Goal: Information Seeking & Learning: Learn about a topic

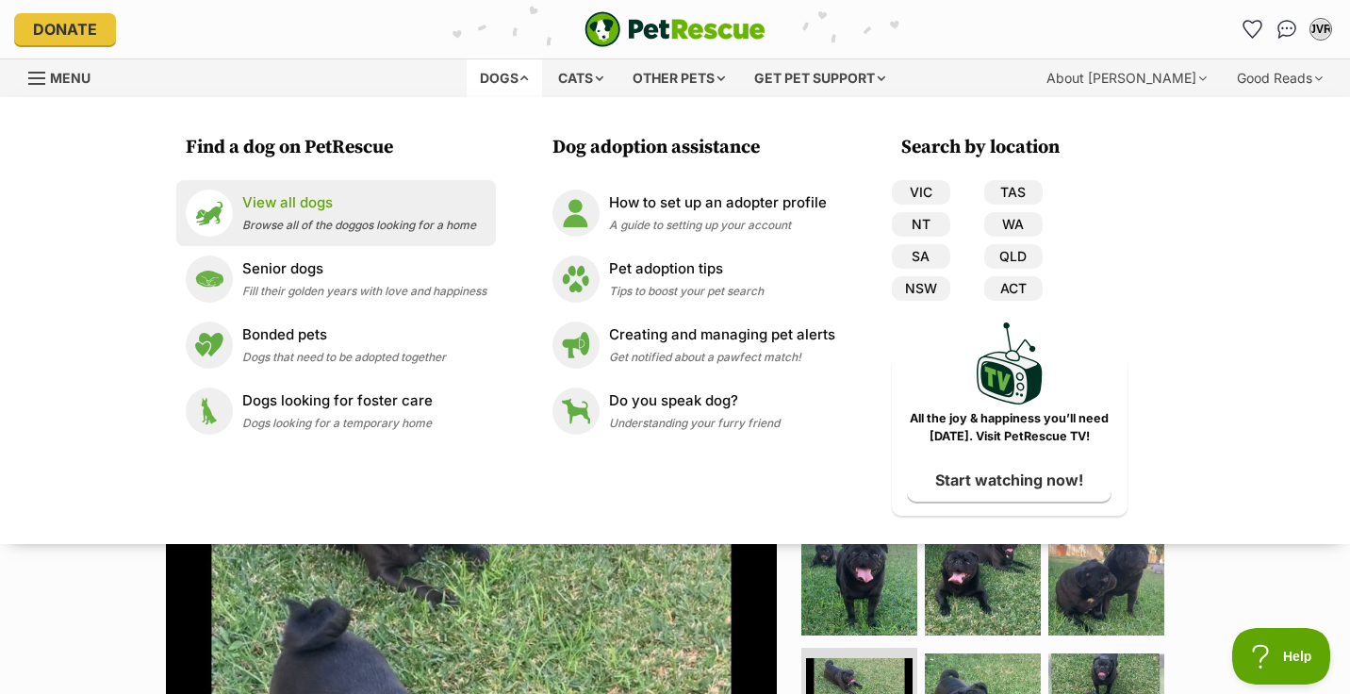
click at [266, 216] on div "View all dogs Browse all of the doggos looking for a home" at bounding box center [359, 212] width 234 height 41
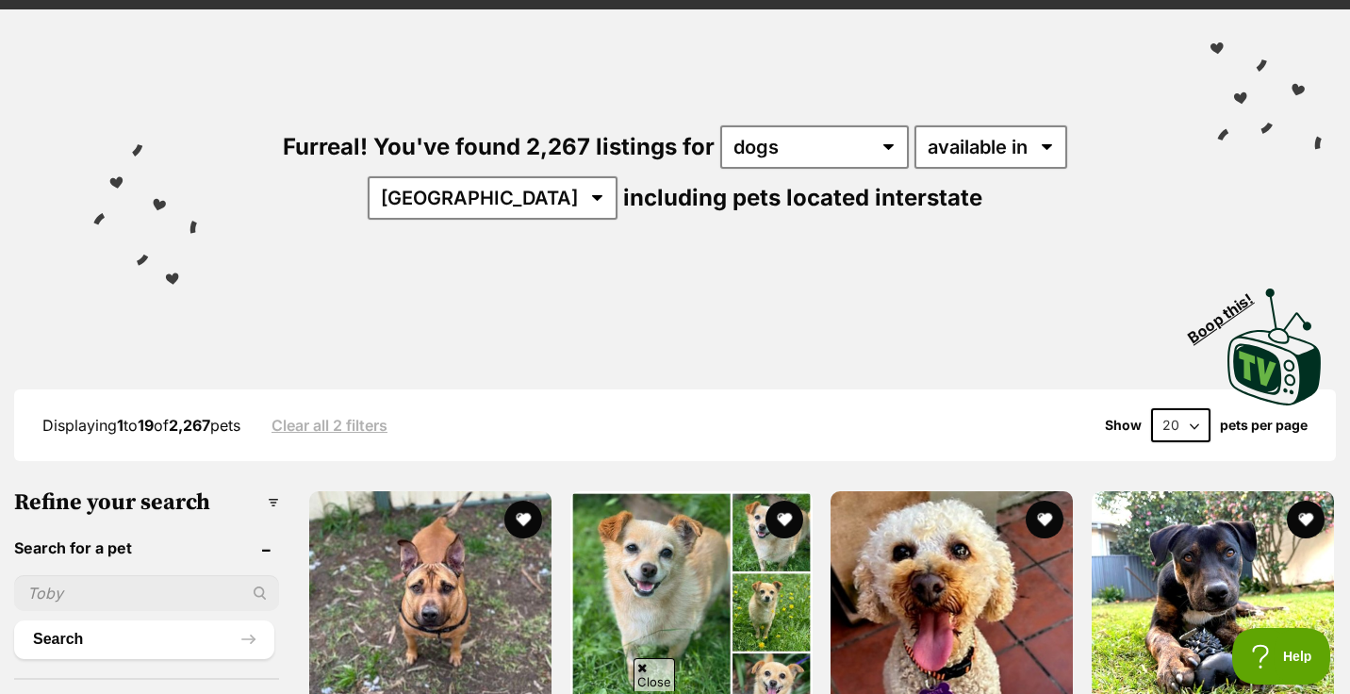
scroll to position [115, 0]
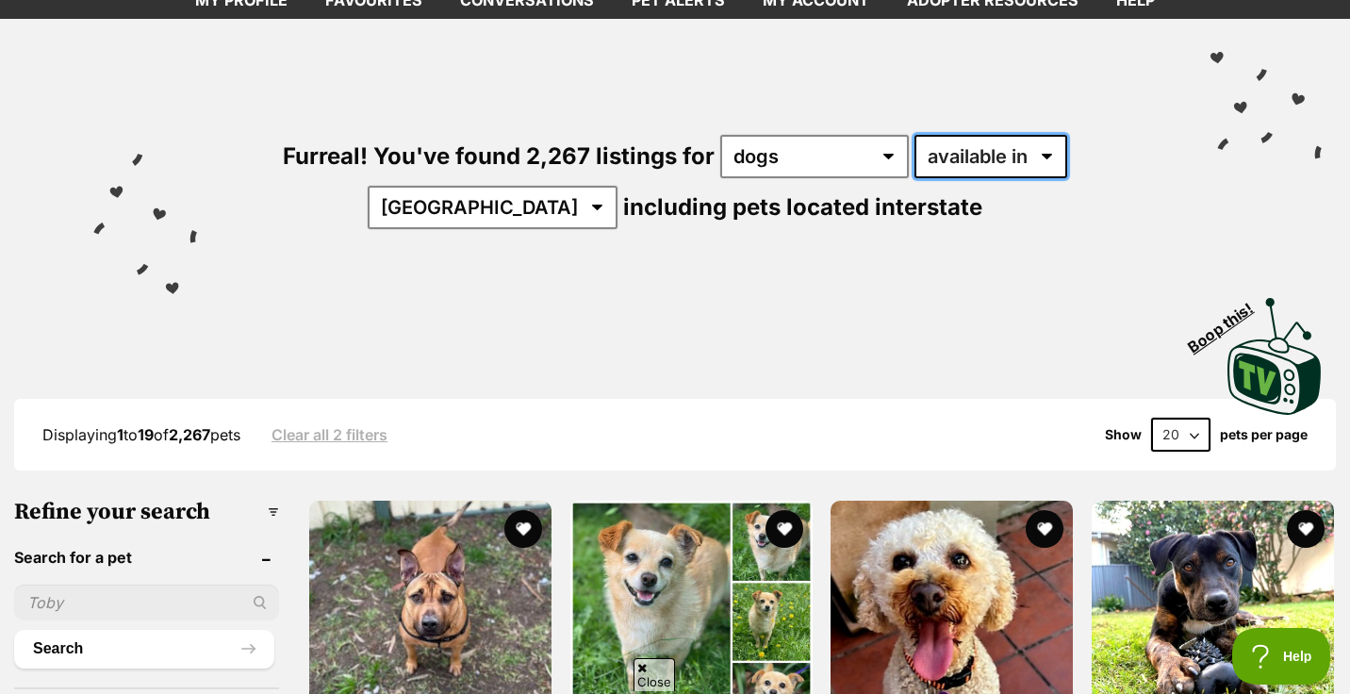
click at [941, 154] on select "available in located in" at bounding box center [991, 156] width 153 height 43
select select "disabled"
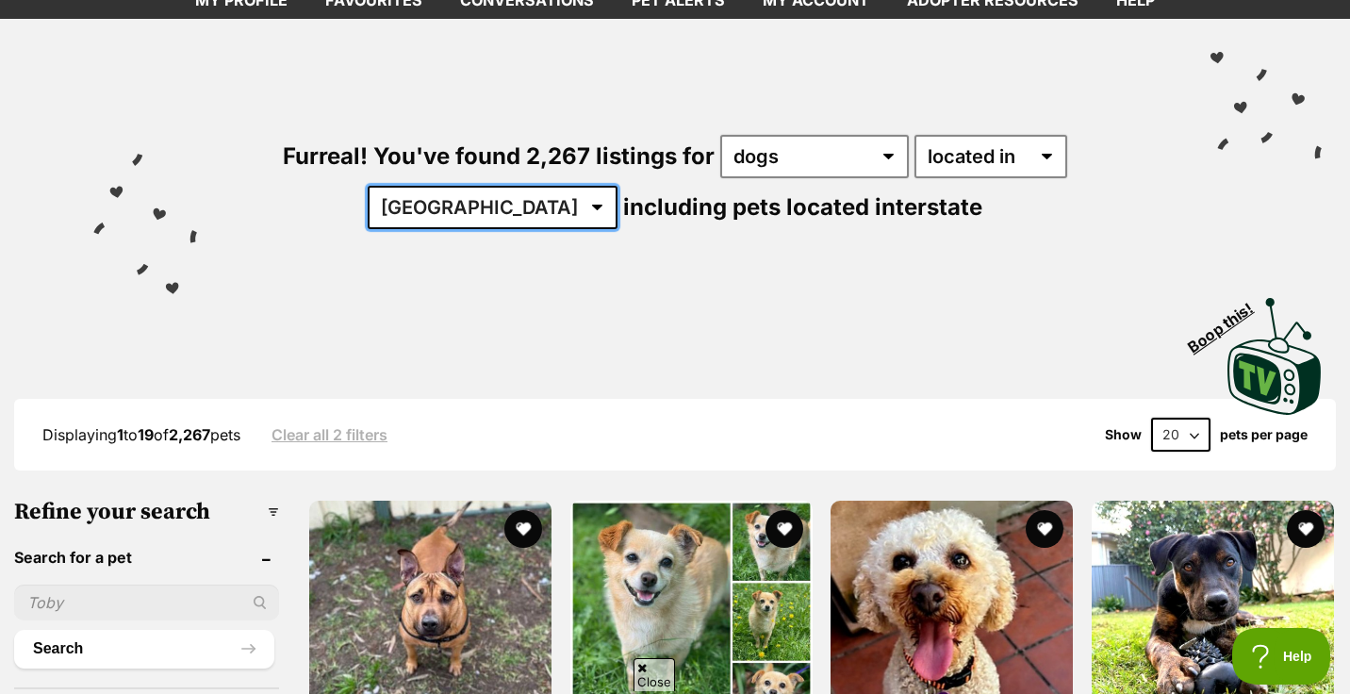
click at [618, 186] on select "Australia ACT NSW NT QLD SA TAS VIC WA" at bounding box center [493, 207] width 250 height 43
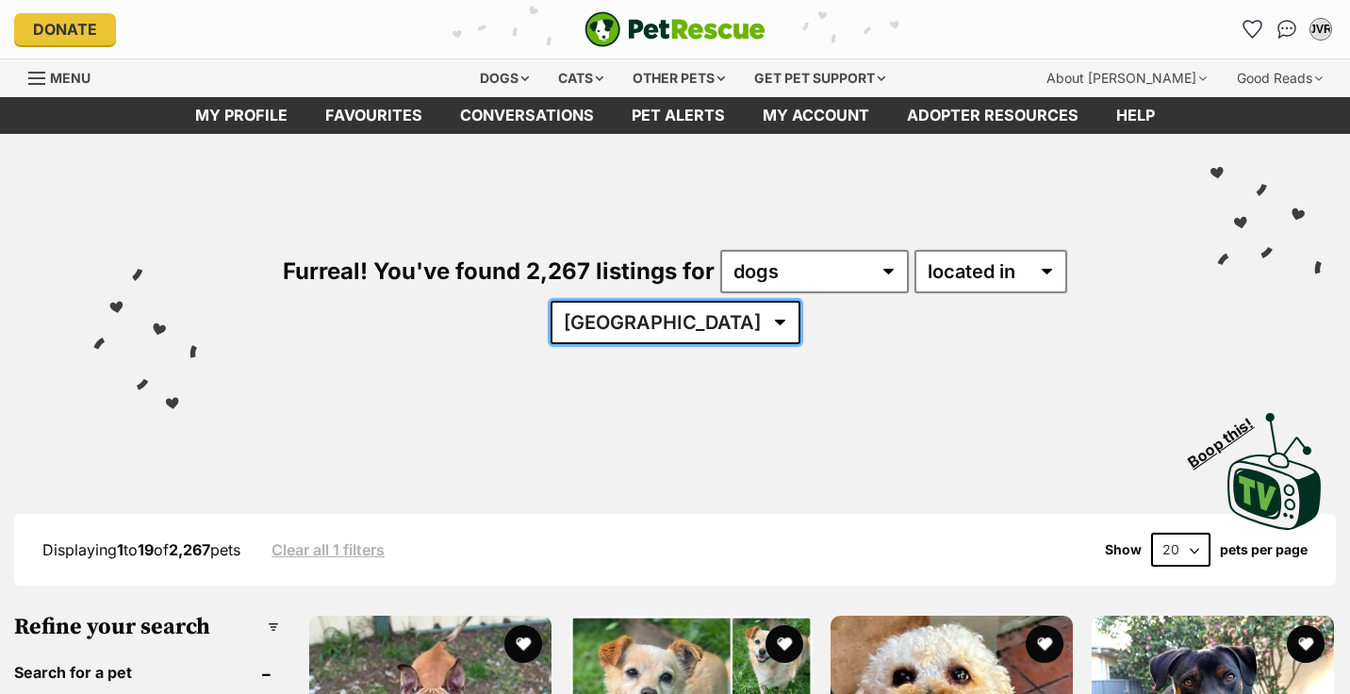
click at [801, 301] on select "[GEOGRAPHIC_DATA] [GEOGRAPHIC_DATA] [GEOGRAPHIC_DATA] [GEOGRAPHIC_DATA] [GEOGRA…" at bounding box center [676, 322] width 250 height 43
select select "VIC"
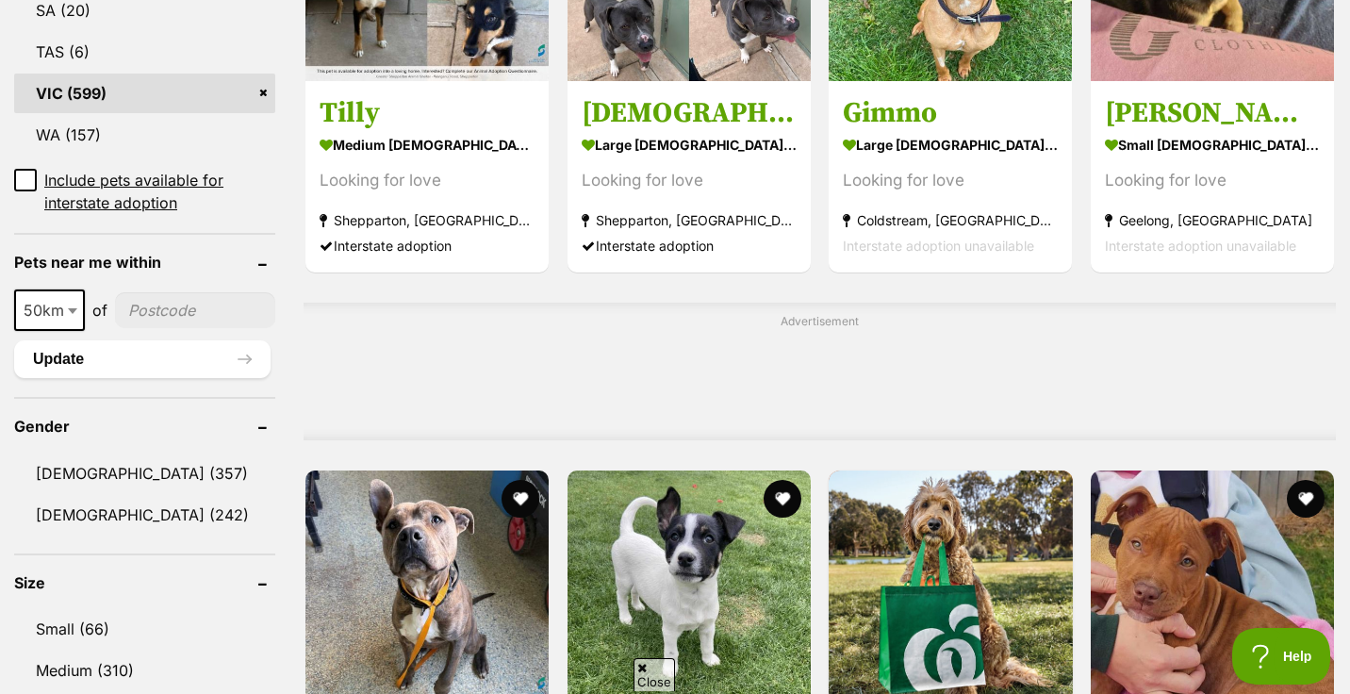
scroll to position [1236, 0]
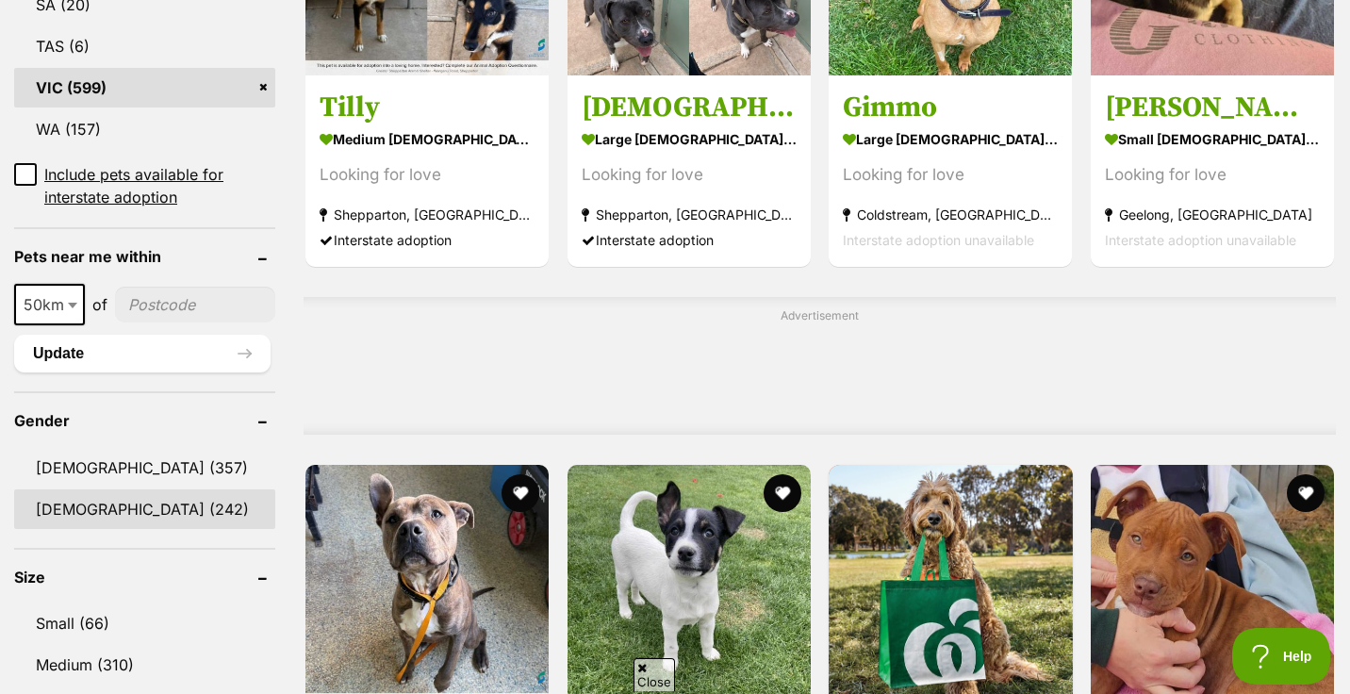
click at [91, 489] on link "[DEMOGRAPHIC_DATA] (242)" at bounding box center [144, 509] width 261 height 40
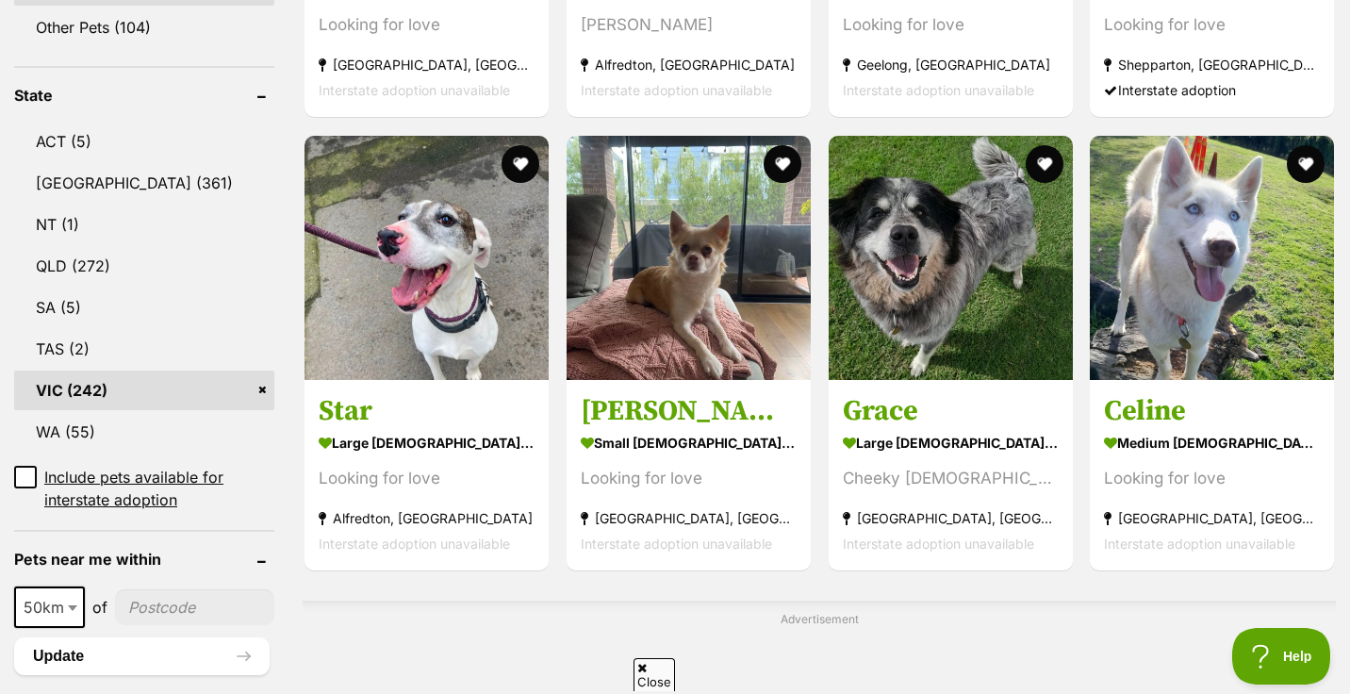
scroll to position [933, 0]
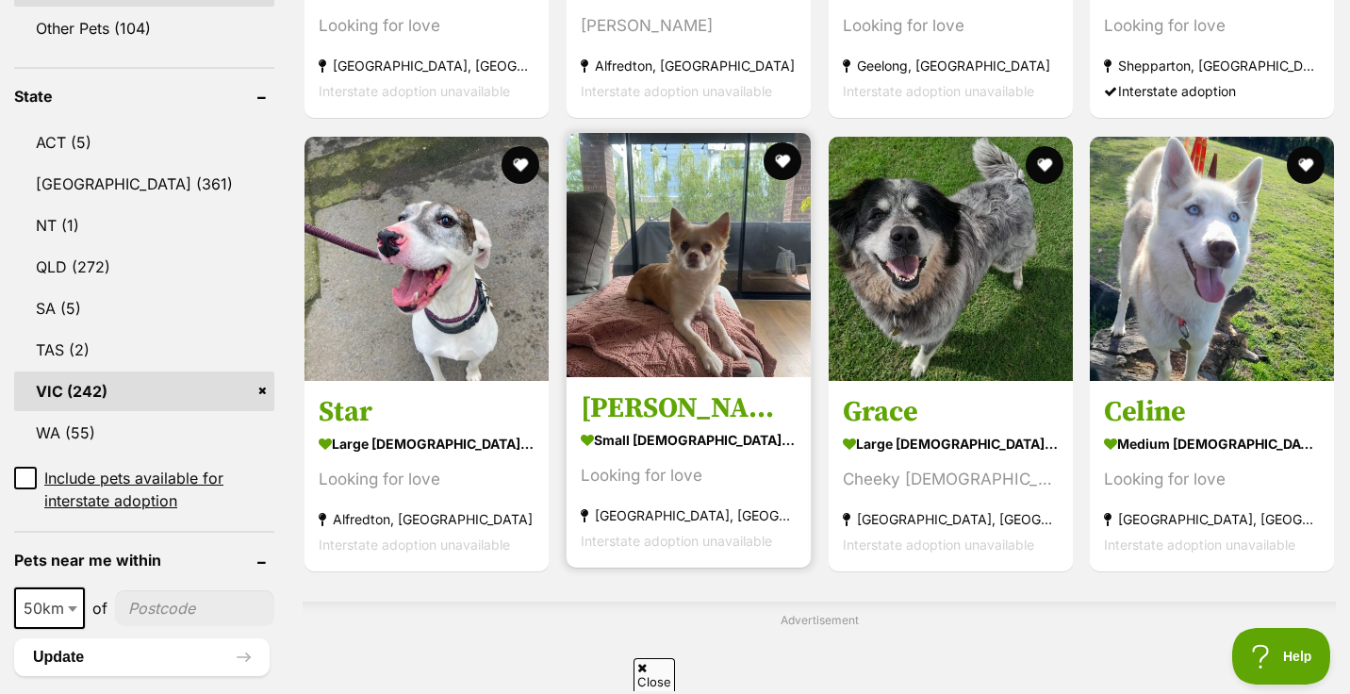
click at [687, 275] on img at bounding box center [689, 255] width 244 height 244
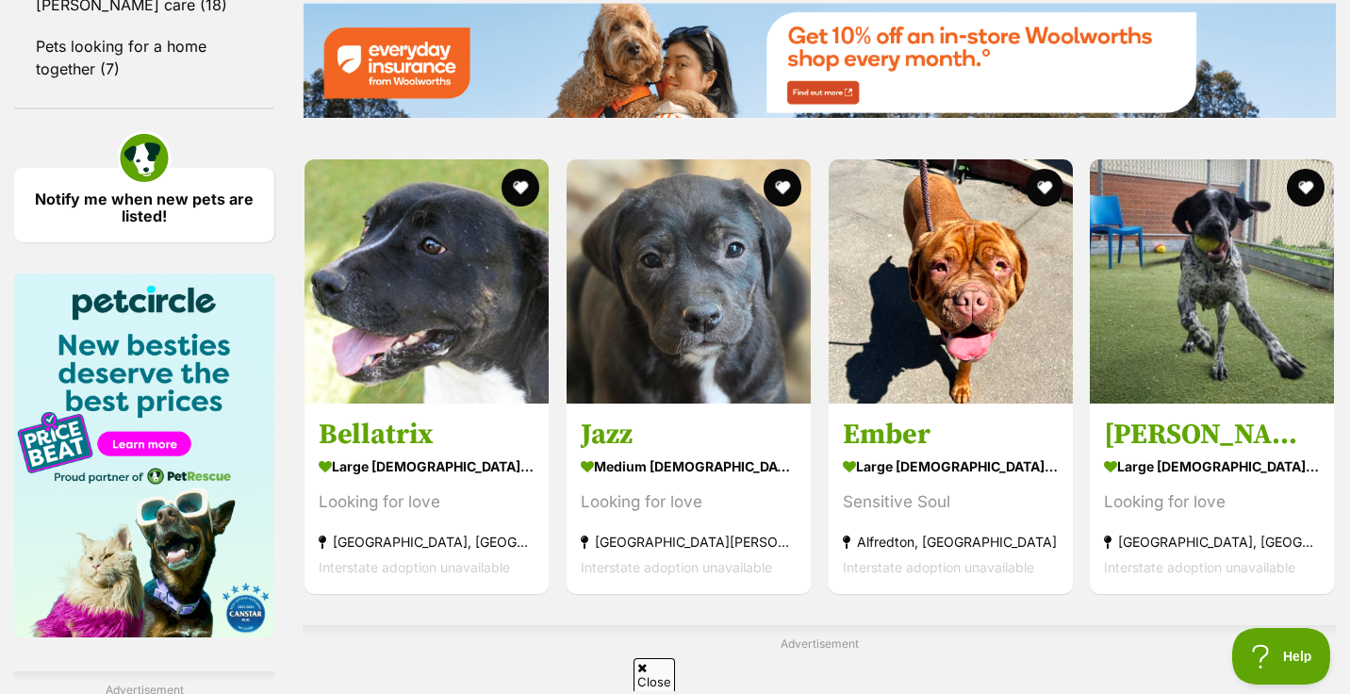
scroll to position [2655, 0]
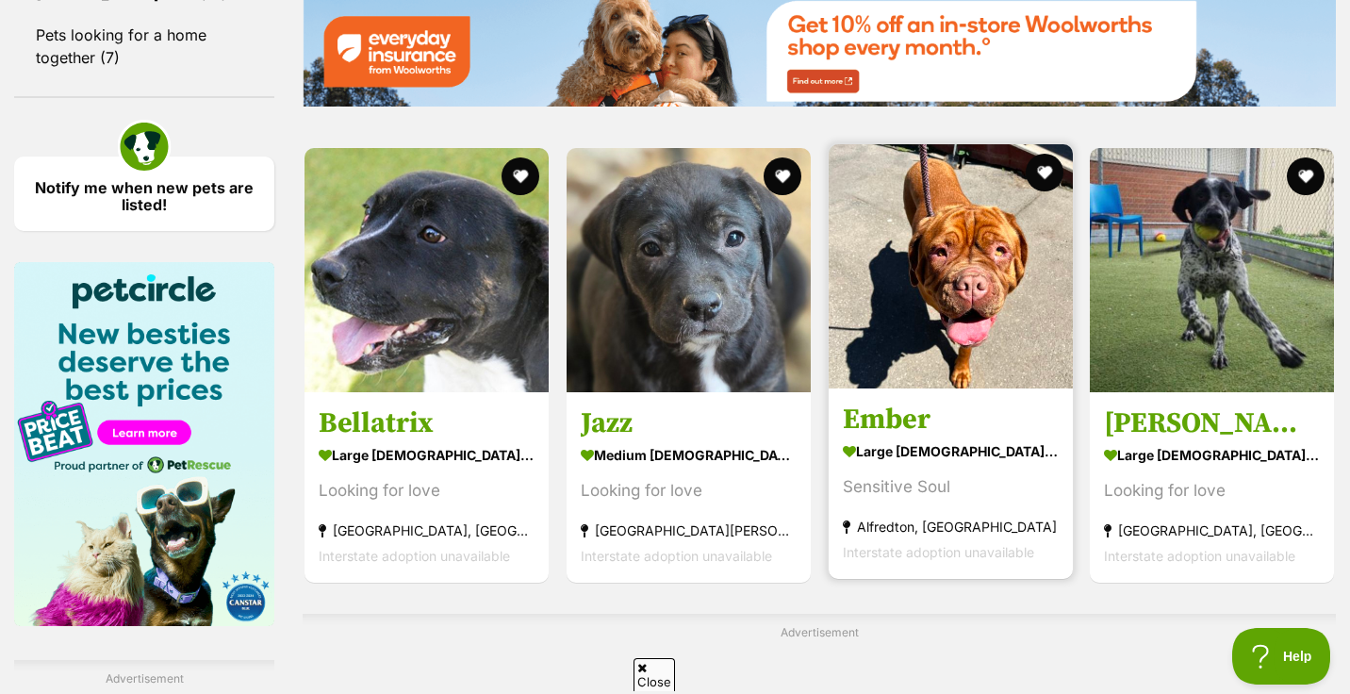
click at [969, 253] on img at bounding box center [951, 266] width 244 height 244
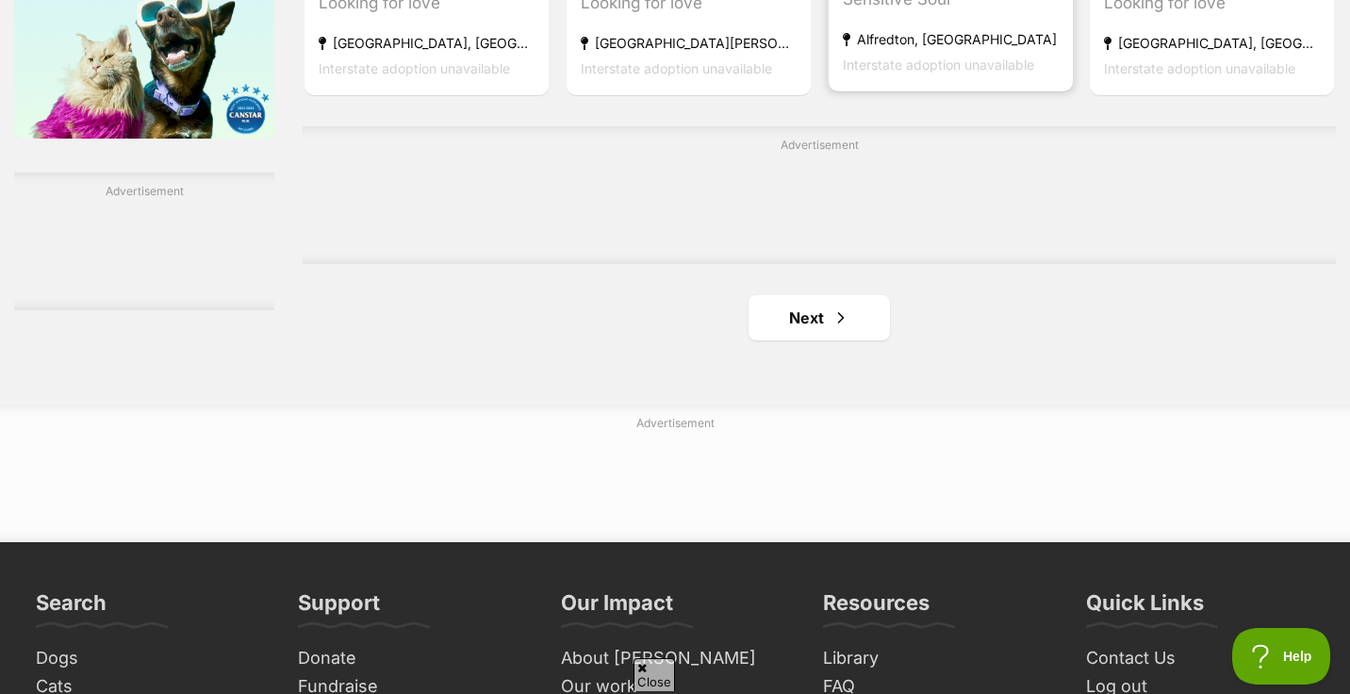
scroll to position [3147, 0]
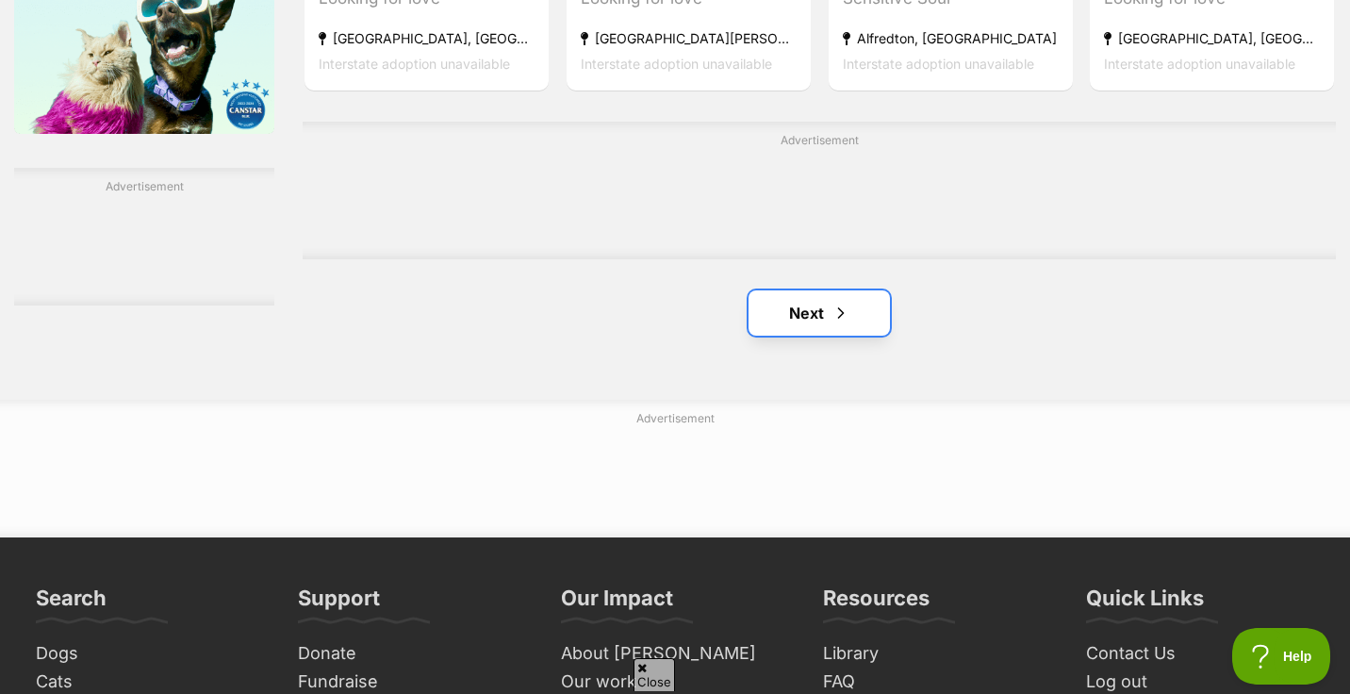
click at [798, 315] on link "Next" at bounding box center [819, 312] width 141 height 45
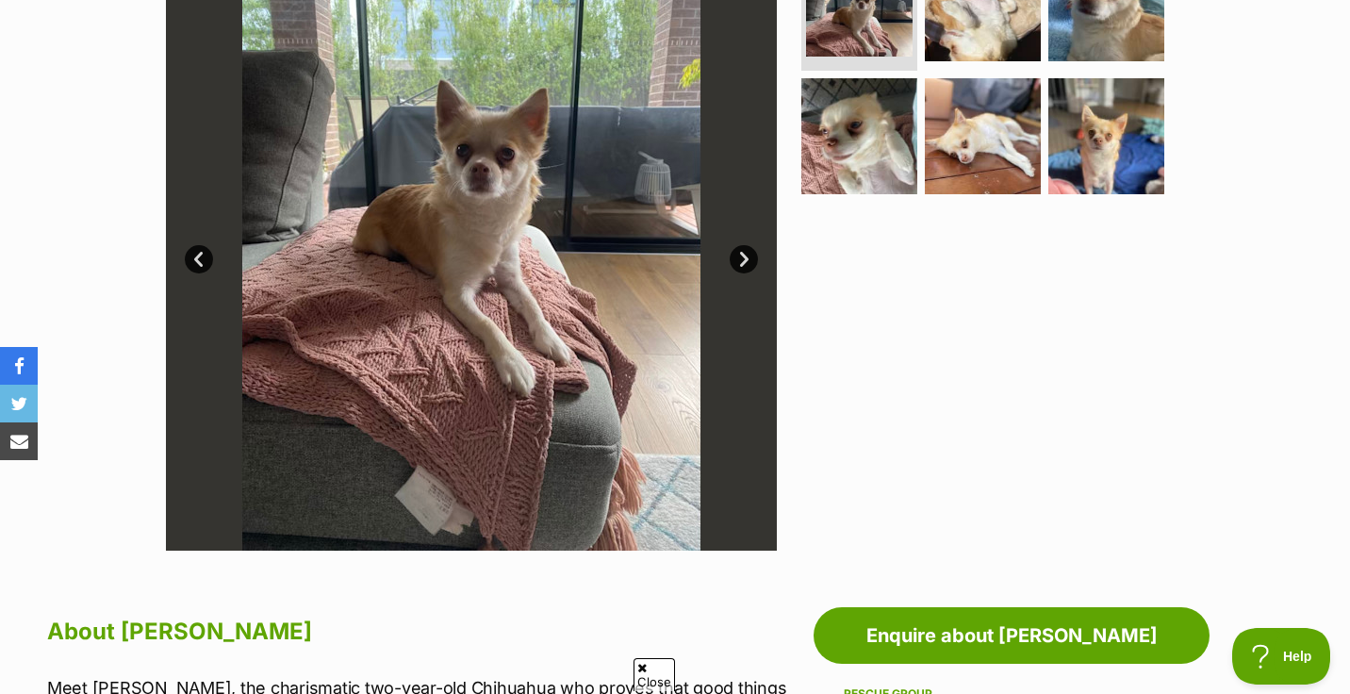
scroll to position [315, 0]
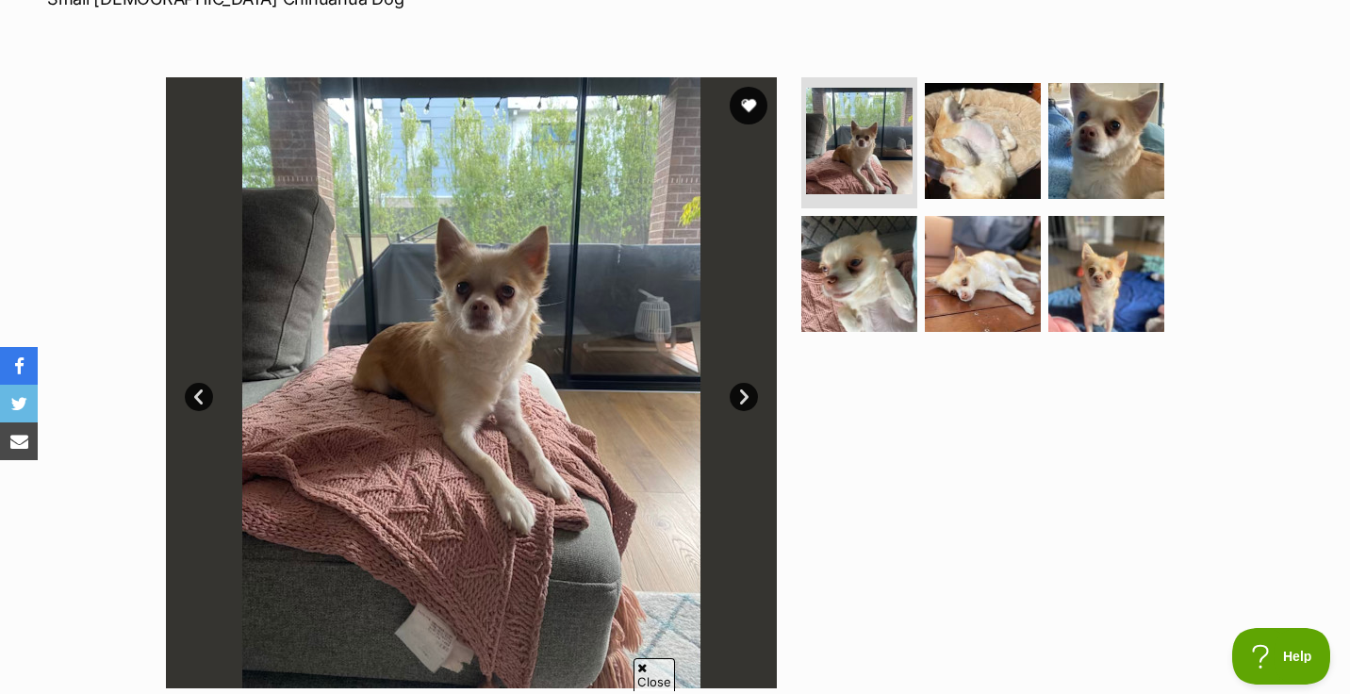
click at [746, 399] on link "Next" at bounding box center [744, 397] width 28 height 28
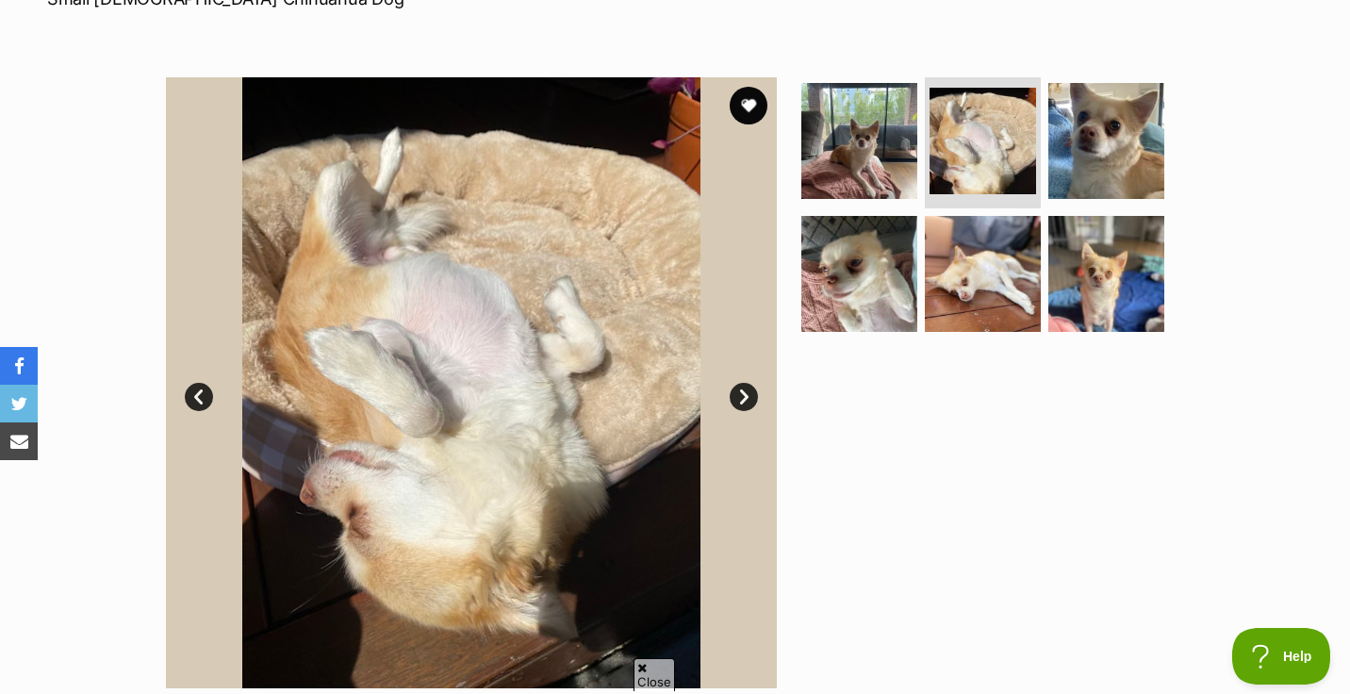
click at [746, 399] on link "Next" at bounding box center [744, 397] width 28 height 28
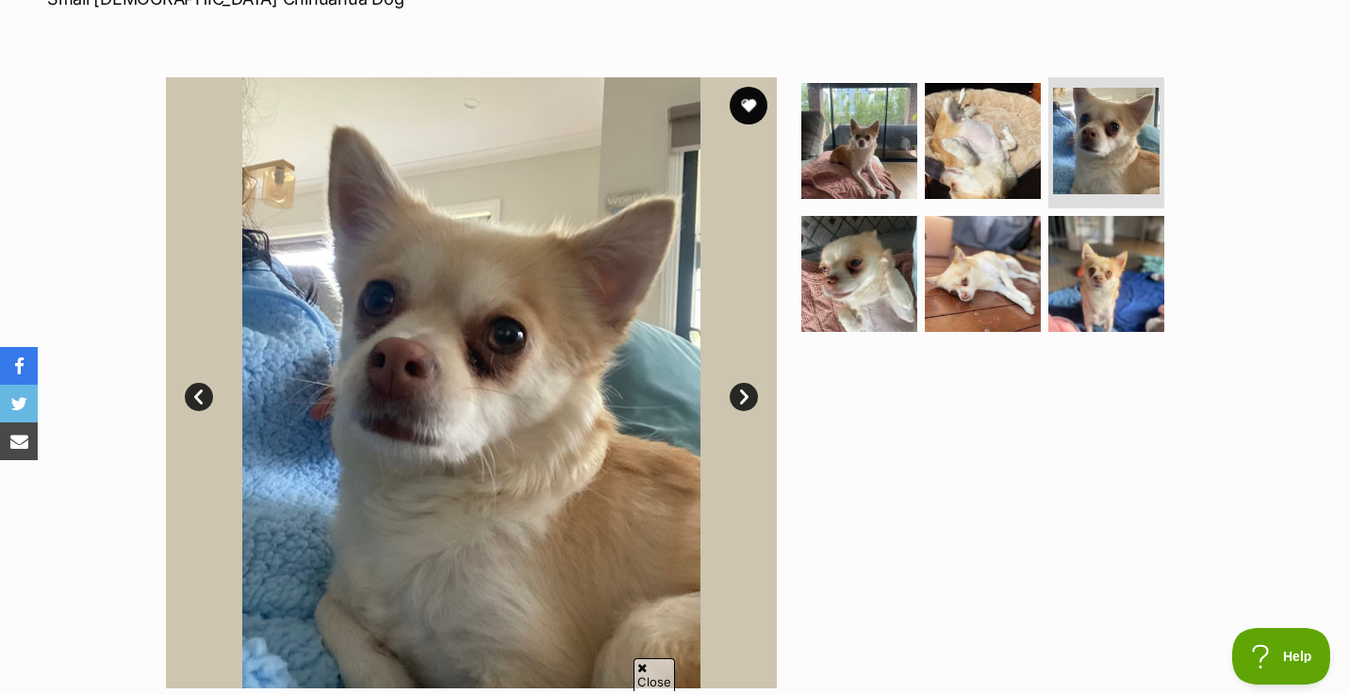
click at [746, 399] on link "Next" at bounding box center [744, 397] width 28 height 28
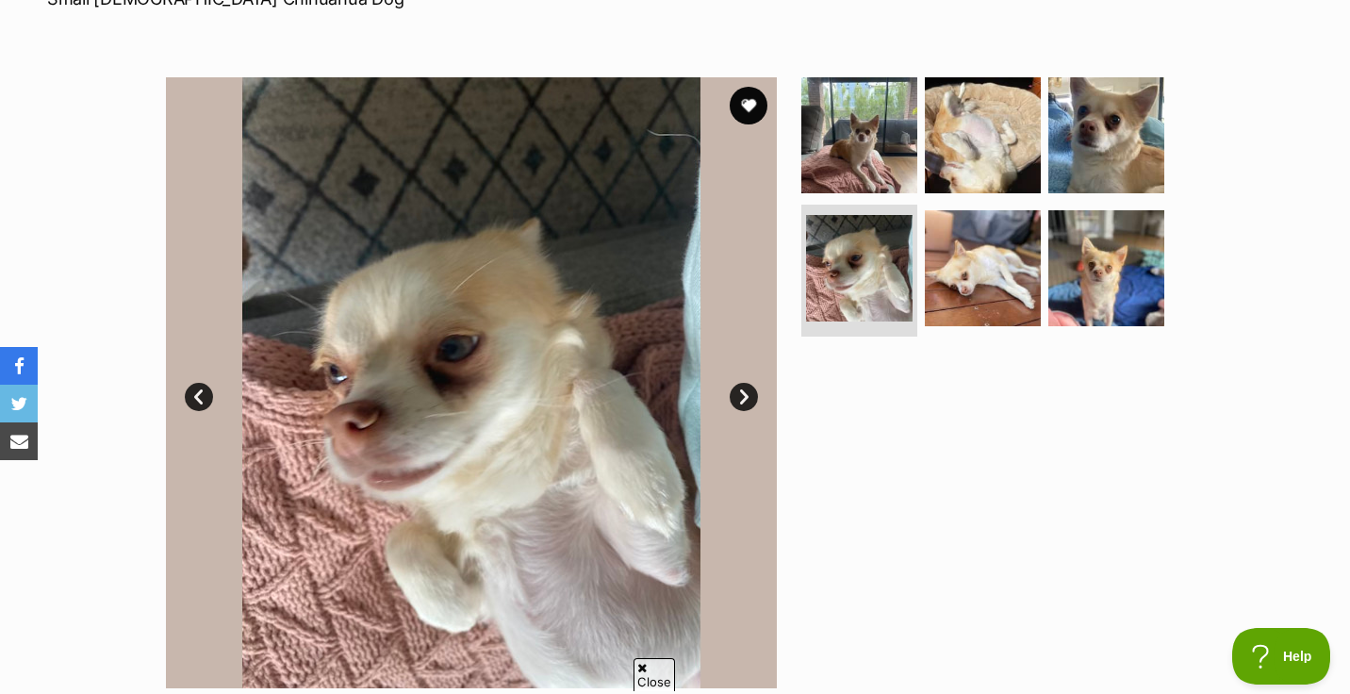
click at [746, 399] on link "Next" at bounding box center [744, 397] width 28 height 28
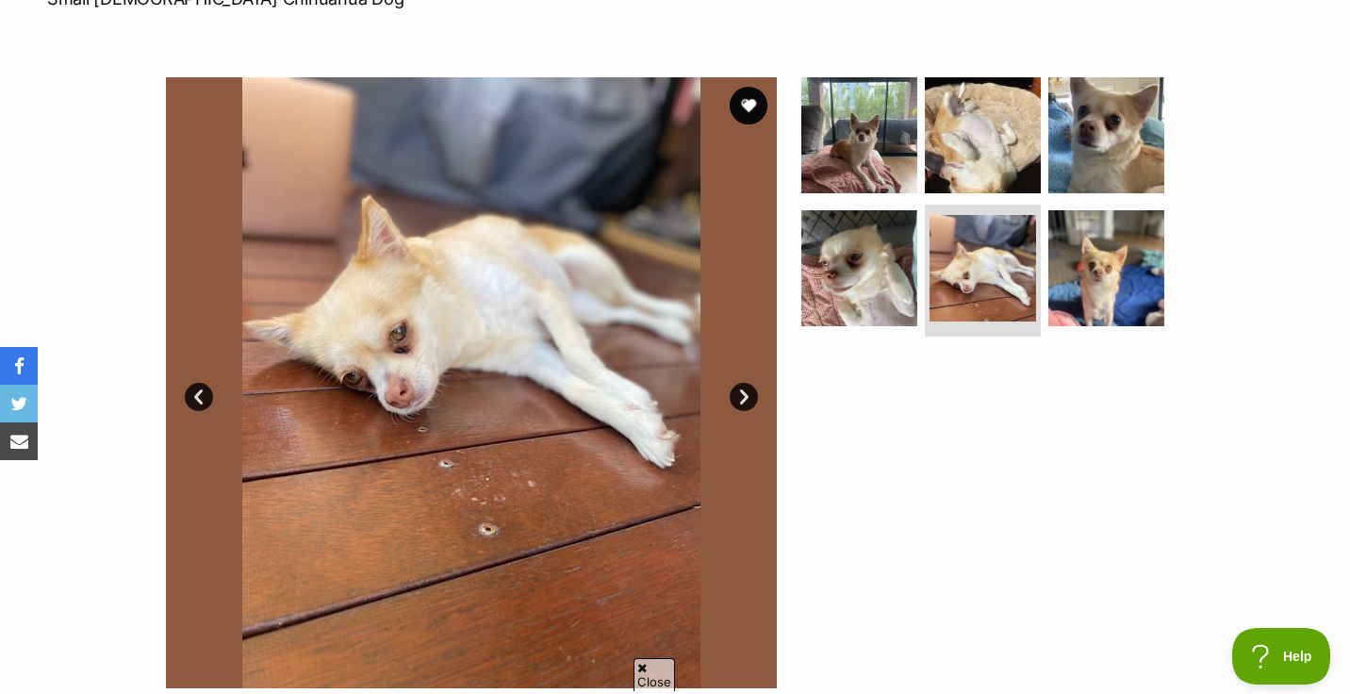
click at [746, 399] on link "Next" at bounding box center [744, 397] width 28 height 28
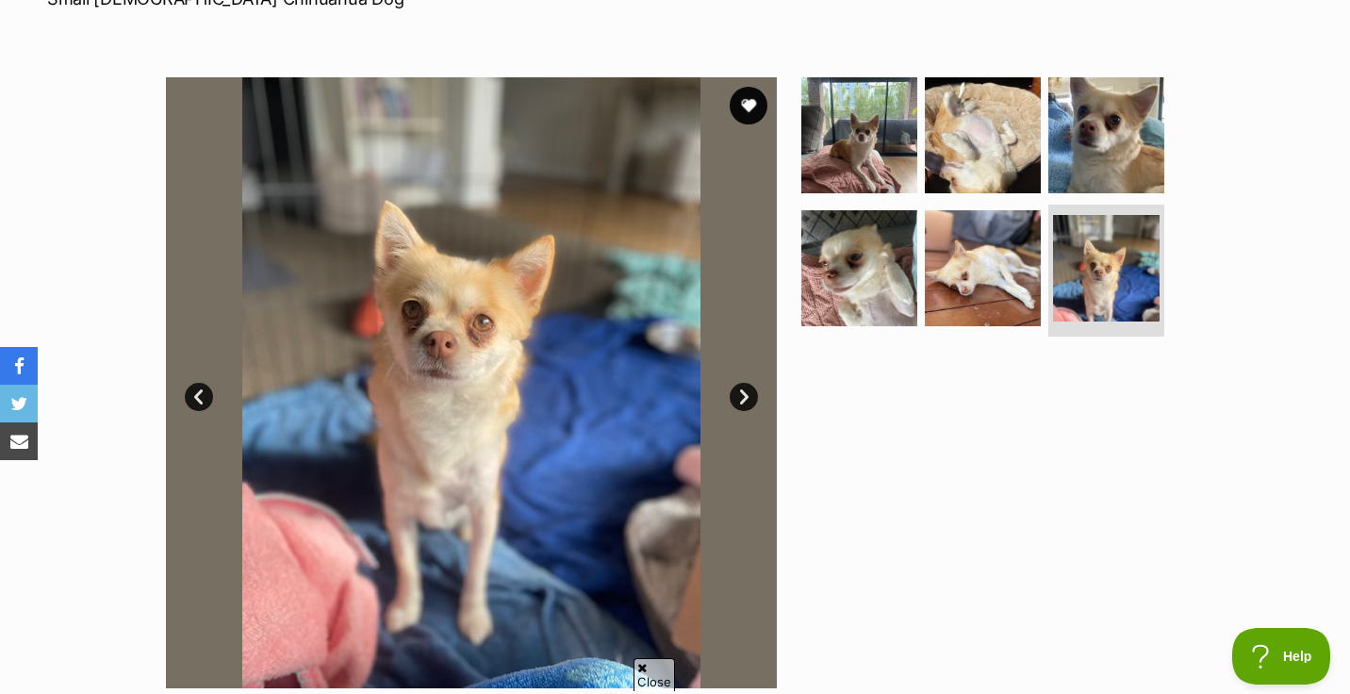
click at [746, 399] on link "Next" at bounding box center [744, 397] width 28 height 28
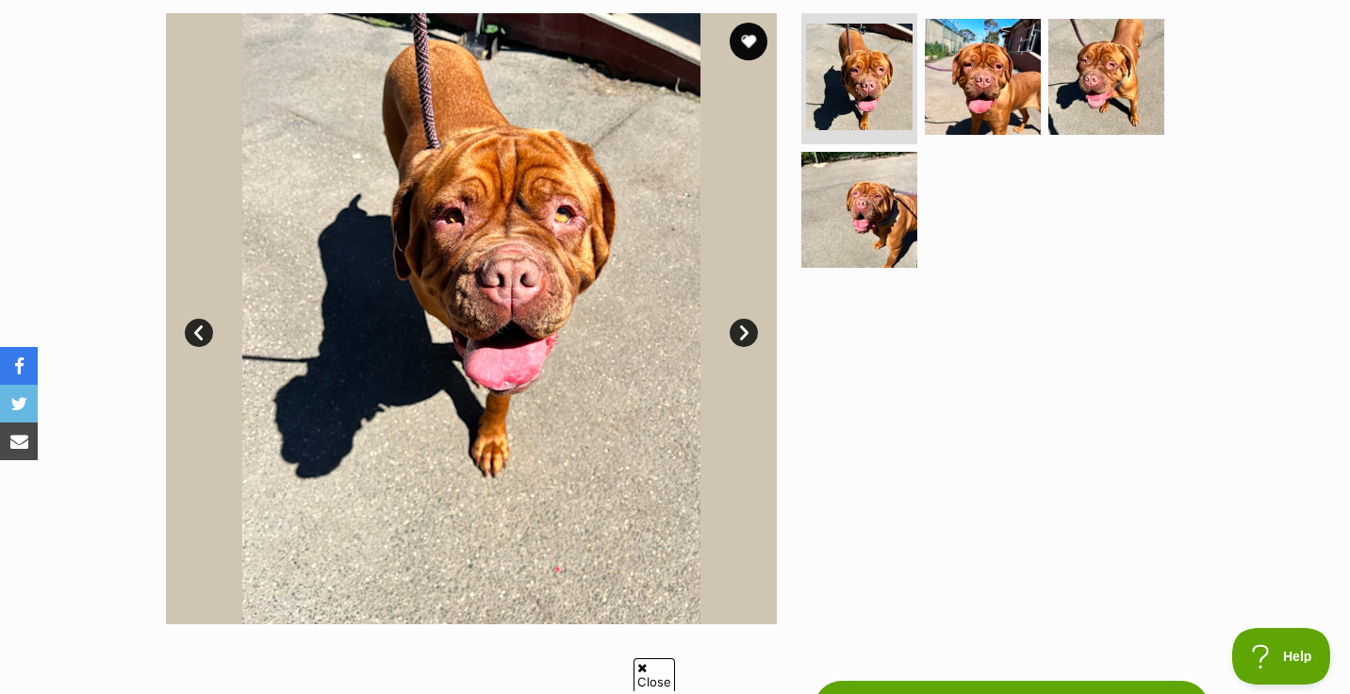
scroll to position [376, 0]
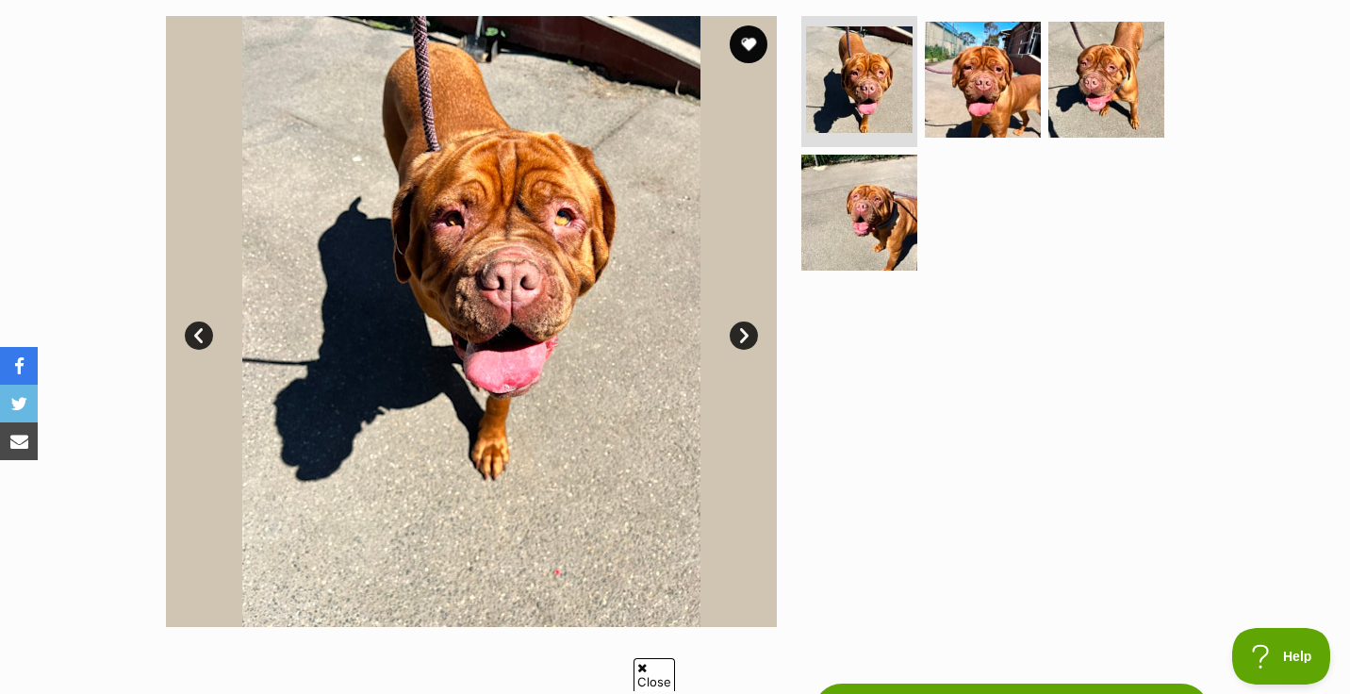
click at [738, 339] on link "Next" at bounding box center [744, 336] width 28 height 28
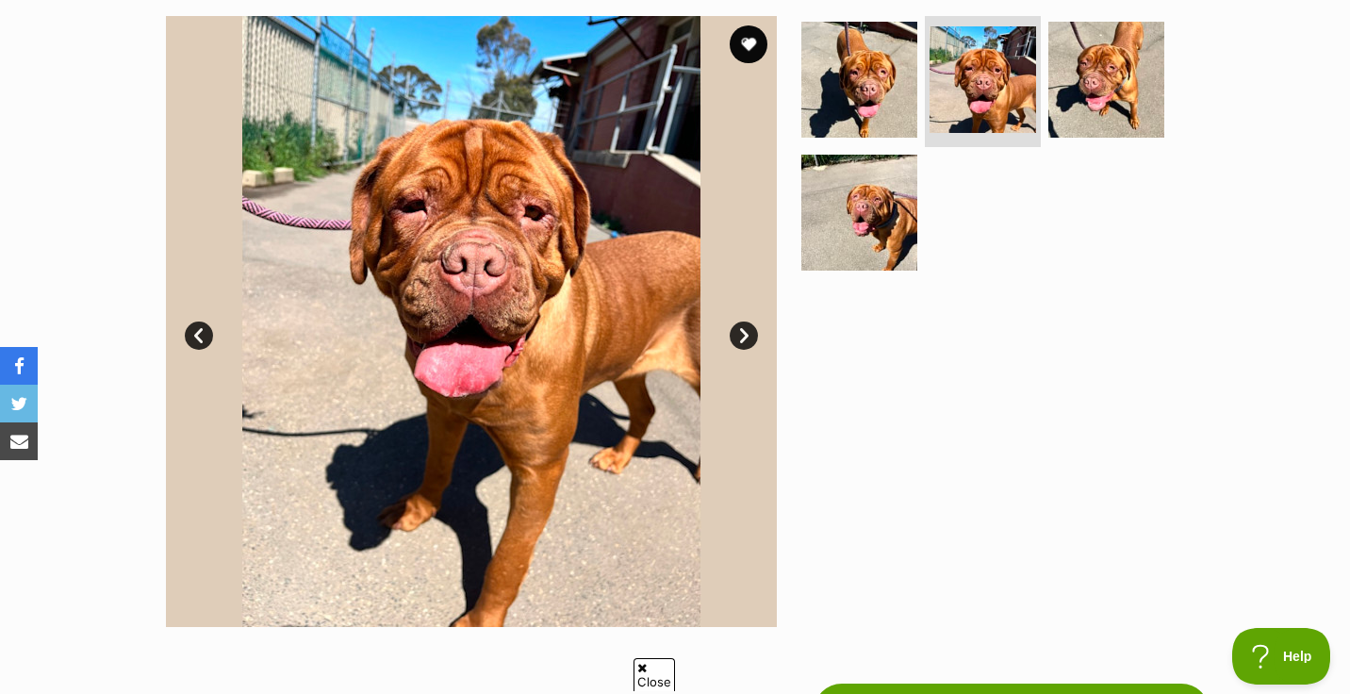
click at [738, 339] on link "Next" at bounding box center [744, 336] width 28 height 28
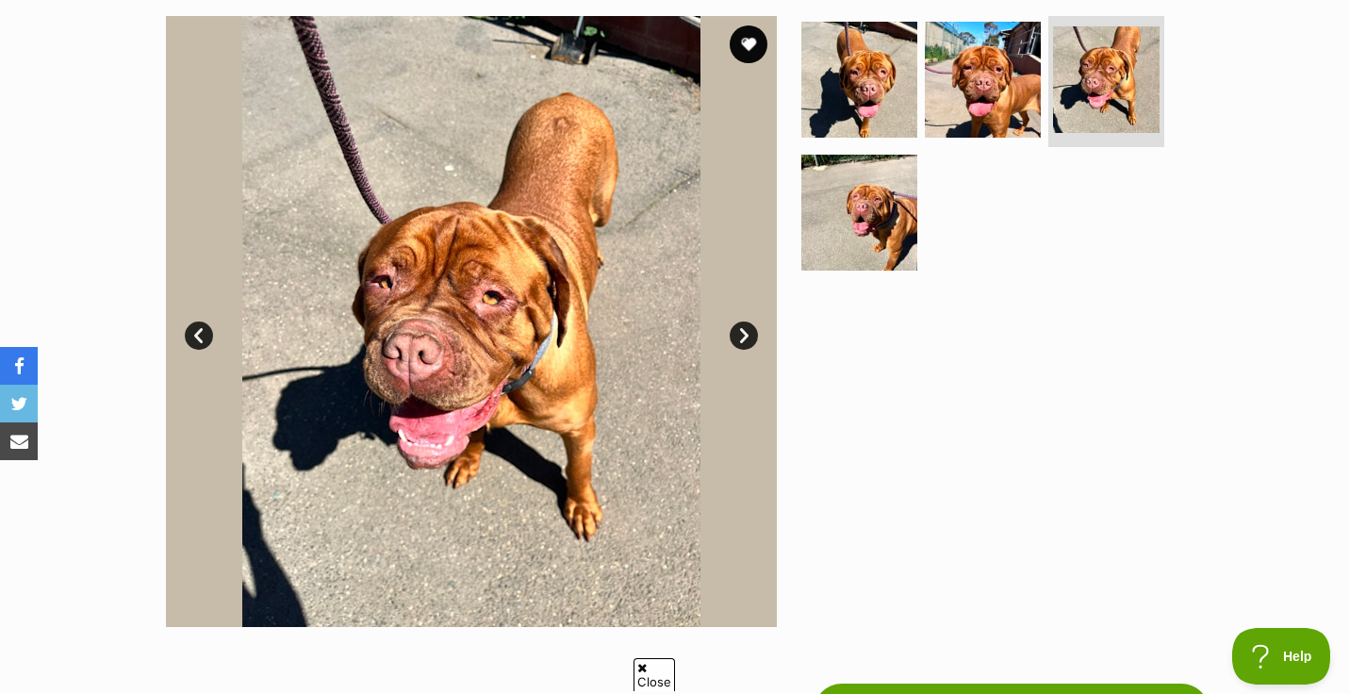
click at [738, 339] on link "Next" at bounding box center [744, 336] width 28 height 28
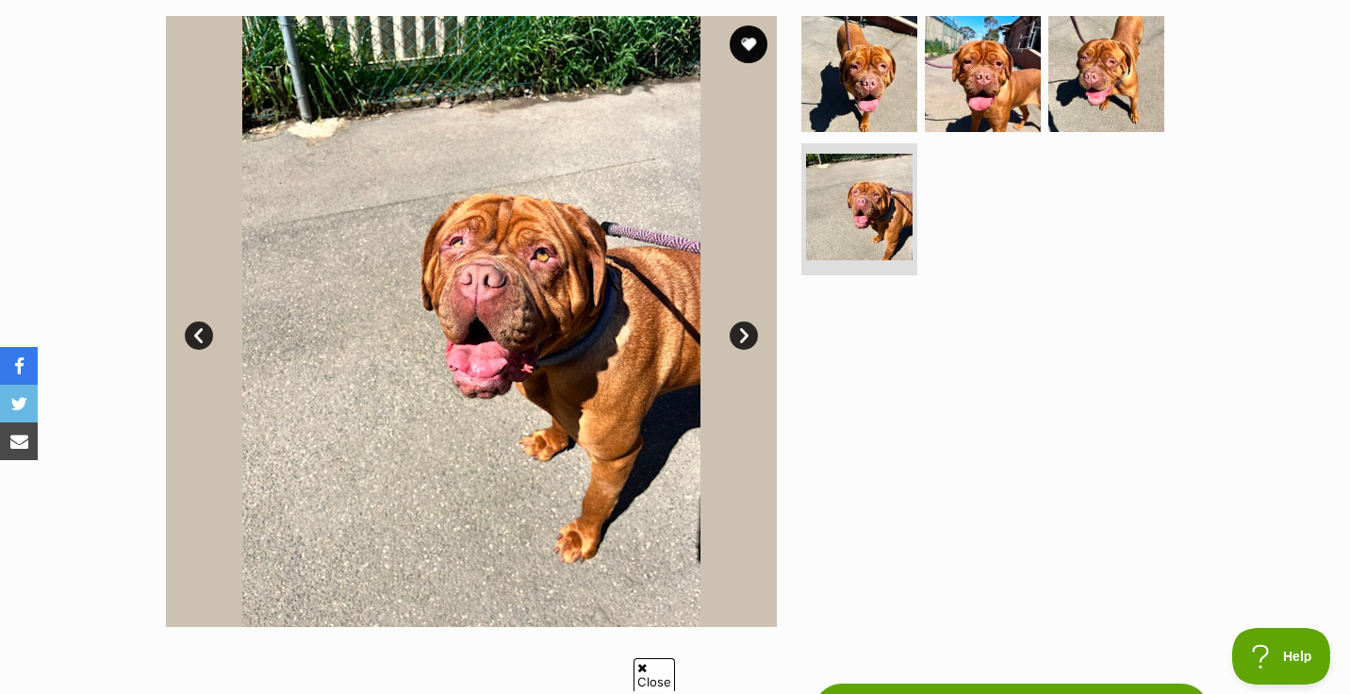
click at [738, 339] on link "Next" at bounding box center [744, 336] width 28 height 28
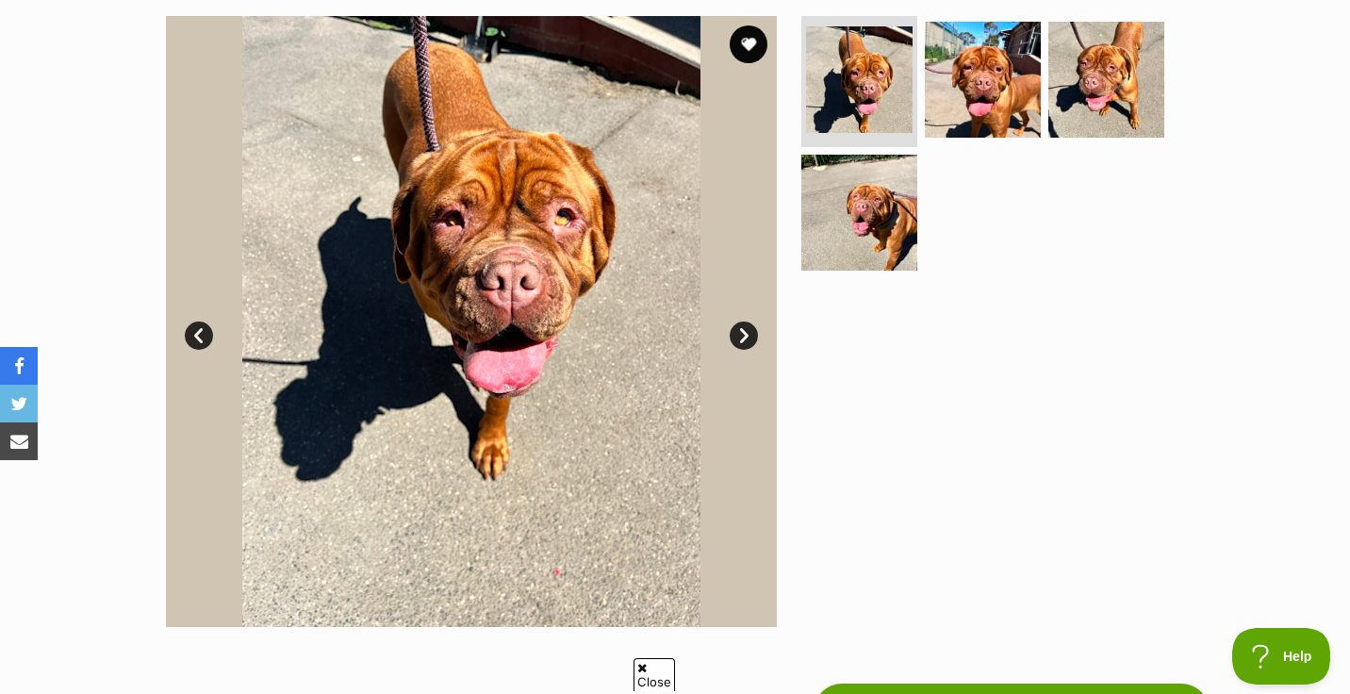
click at [738, 339] on link "Next" at bounding box center [744, 336] width 28 height 28
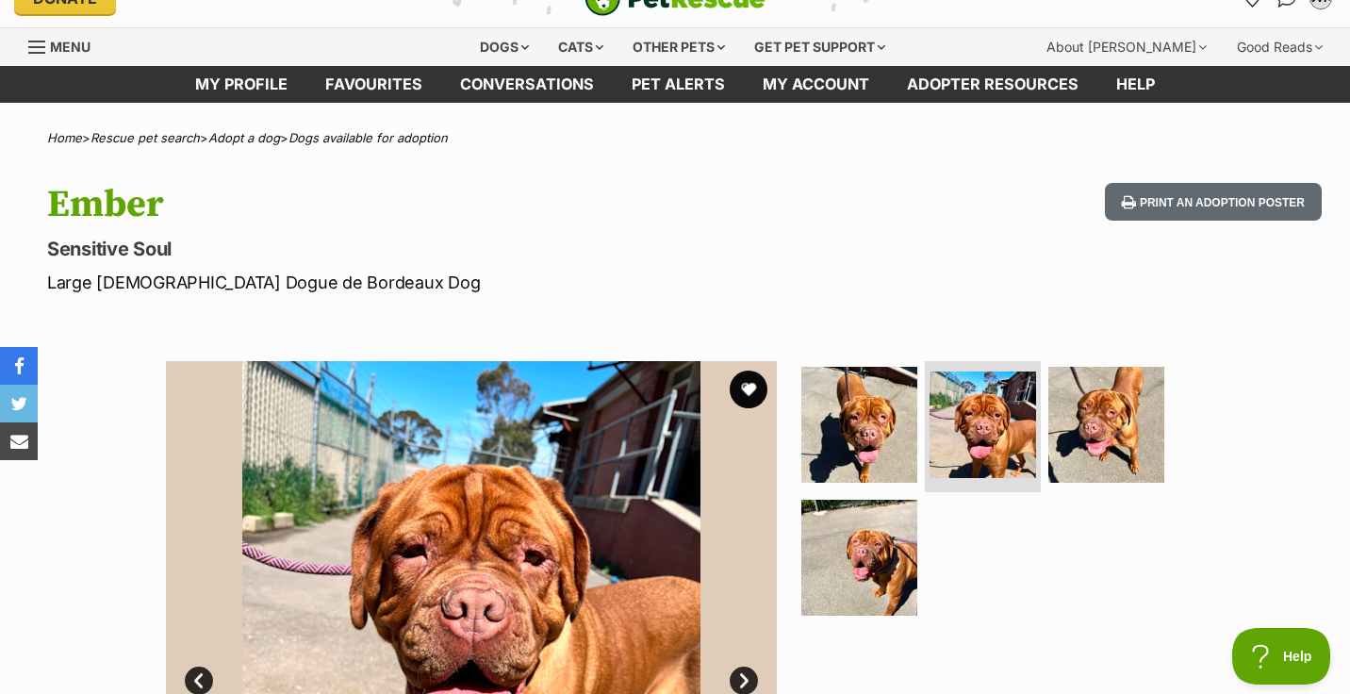
scroll to position [0, 0]
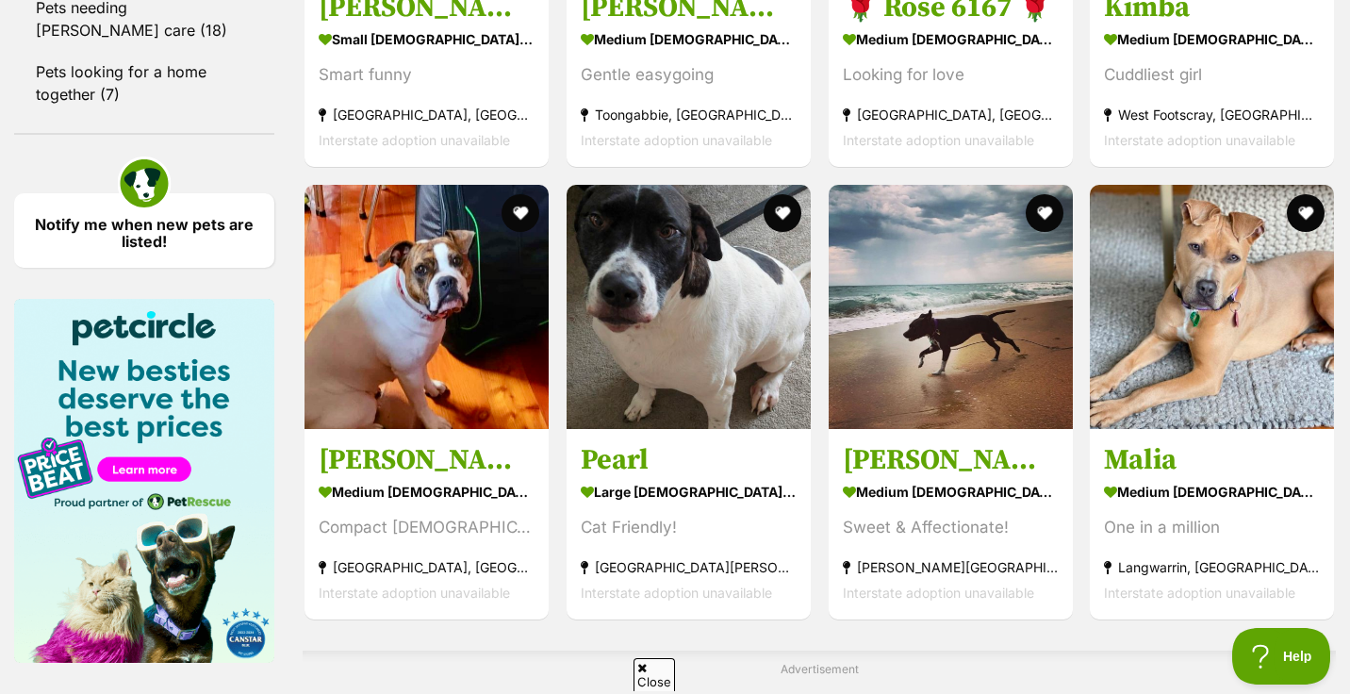
scroll to position [2681, 0]
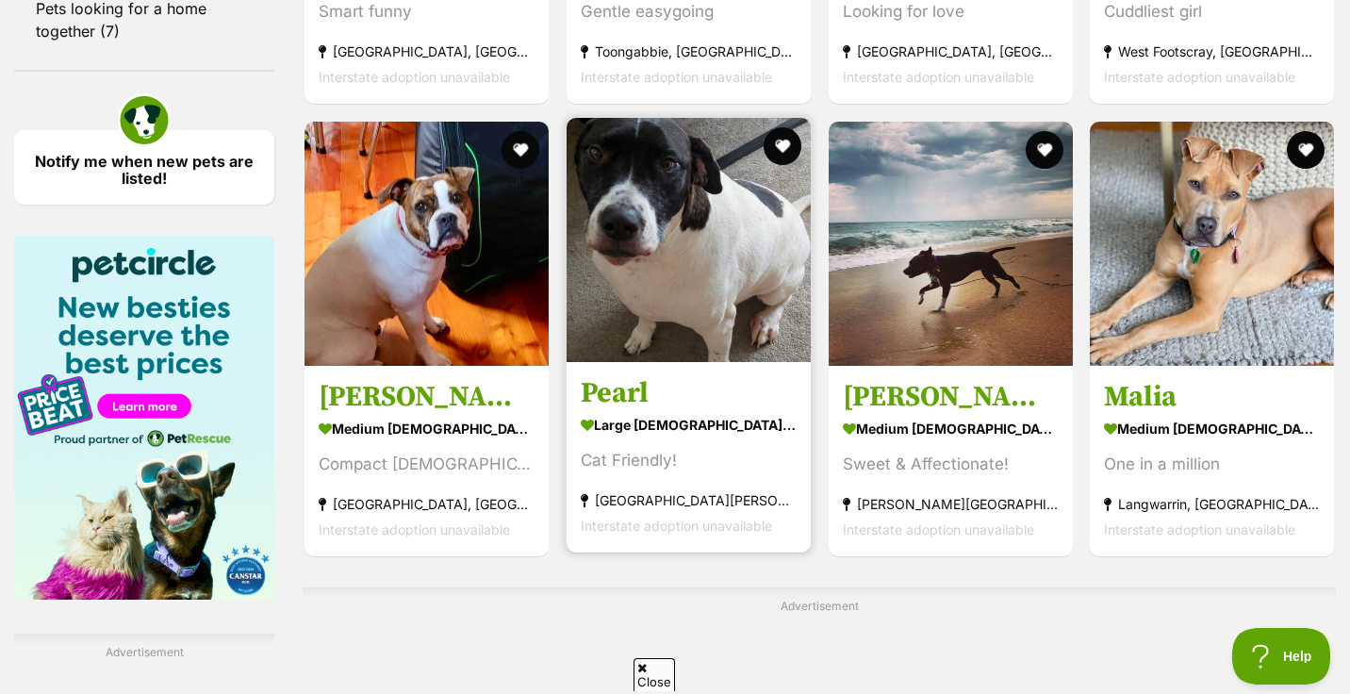
click at [672, 282] on img at bounding box center [689, 240] width 244 height 244
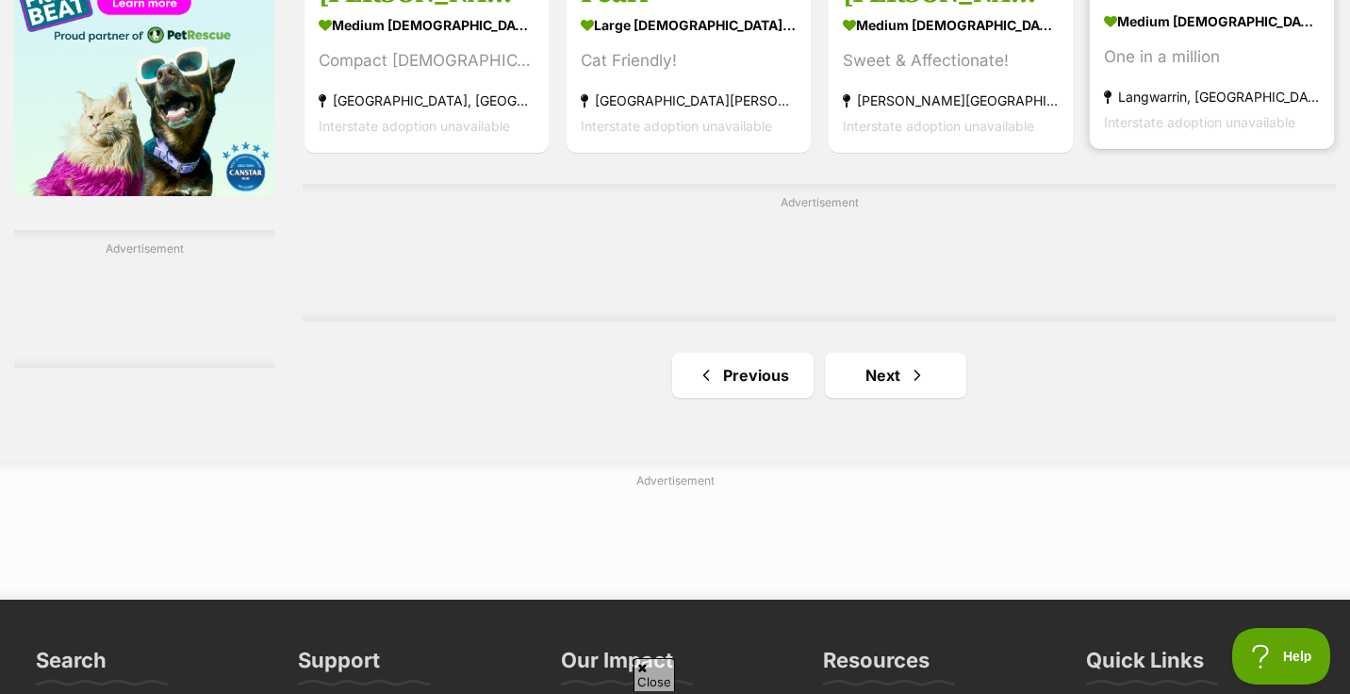
scroll to position [3104, 0]
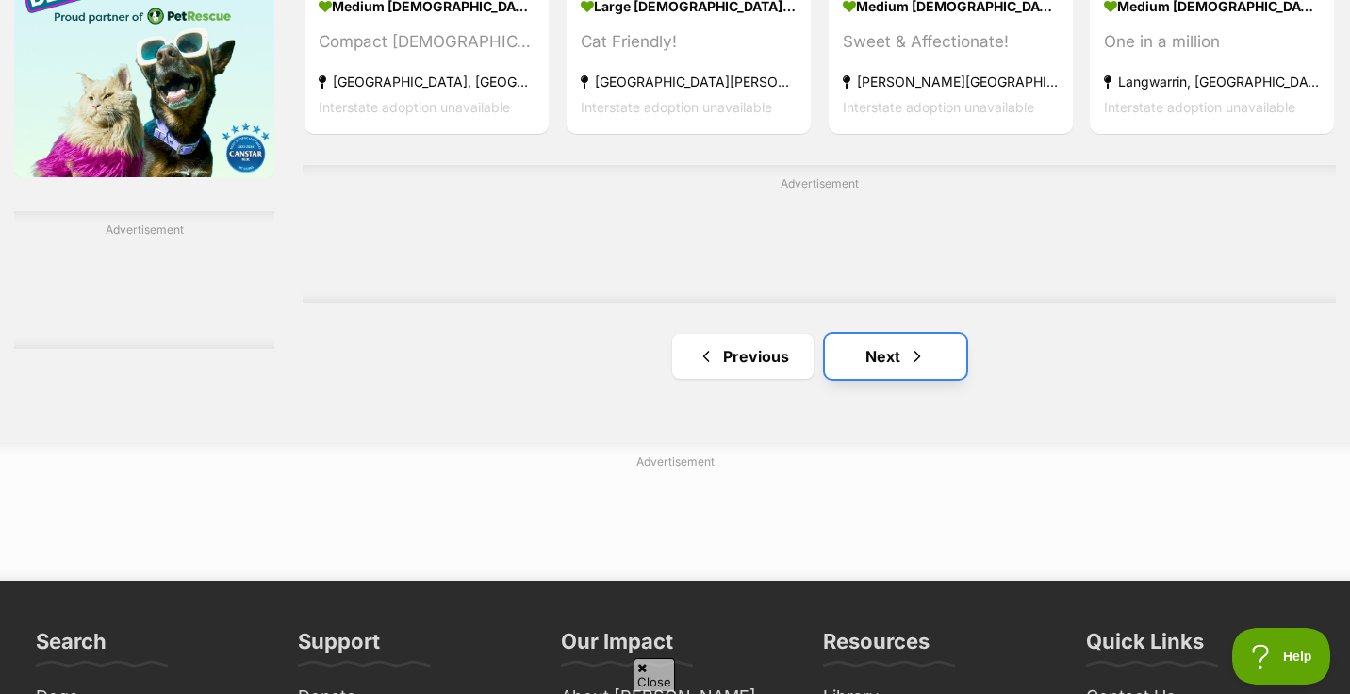
click at [878, 363] on link "Next" at bounding box center [895, 356] width 141 height 45
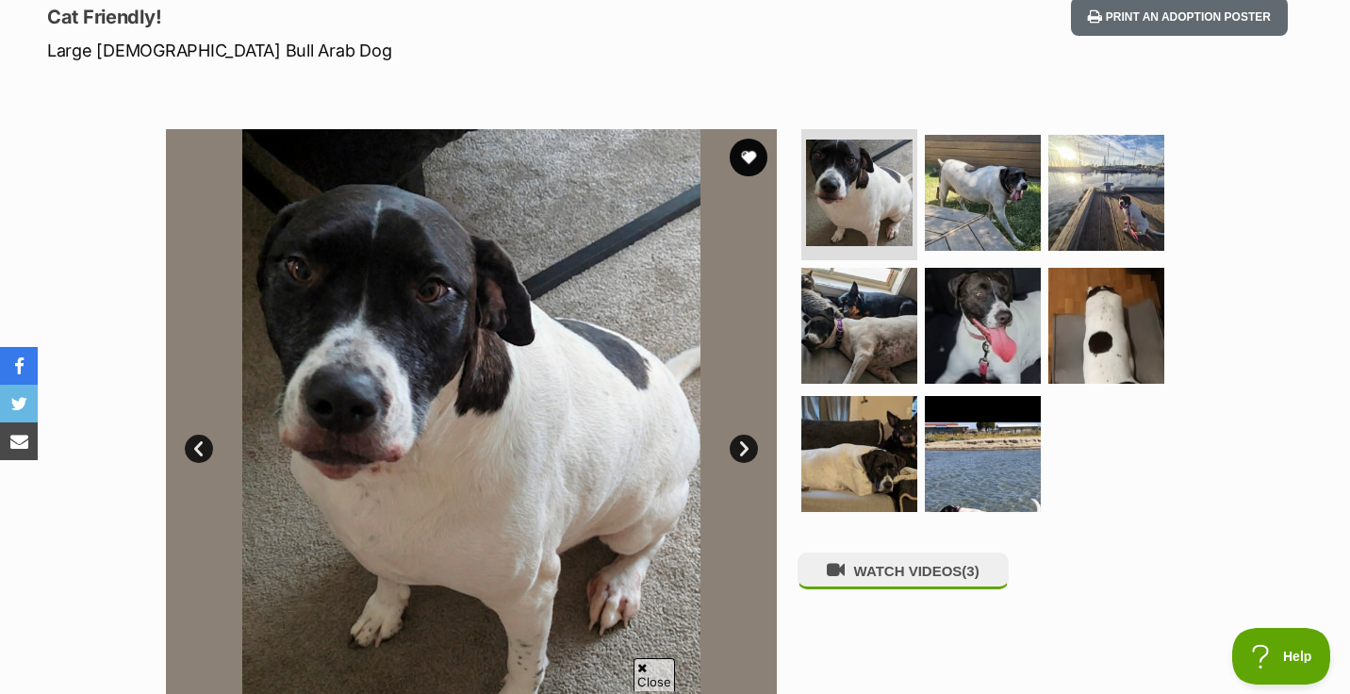
click at [736, 451] on link "Next" at bounding box center [744, 449] width 28 height 28
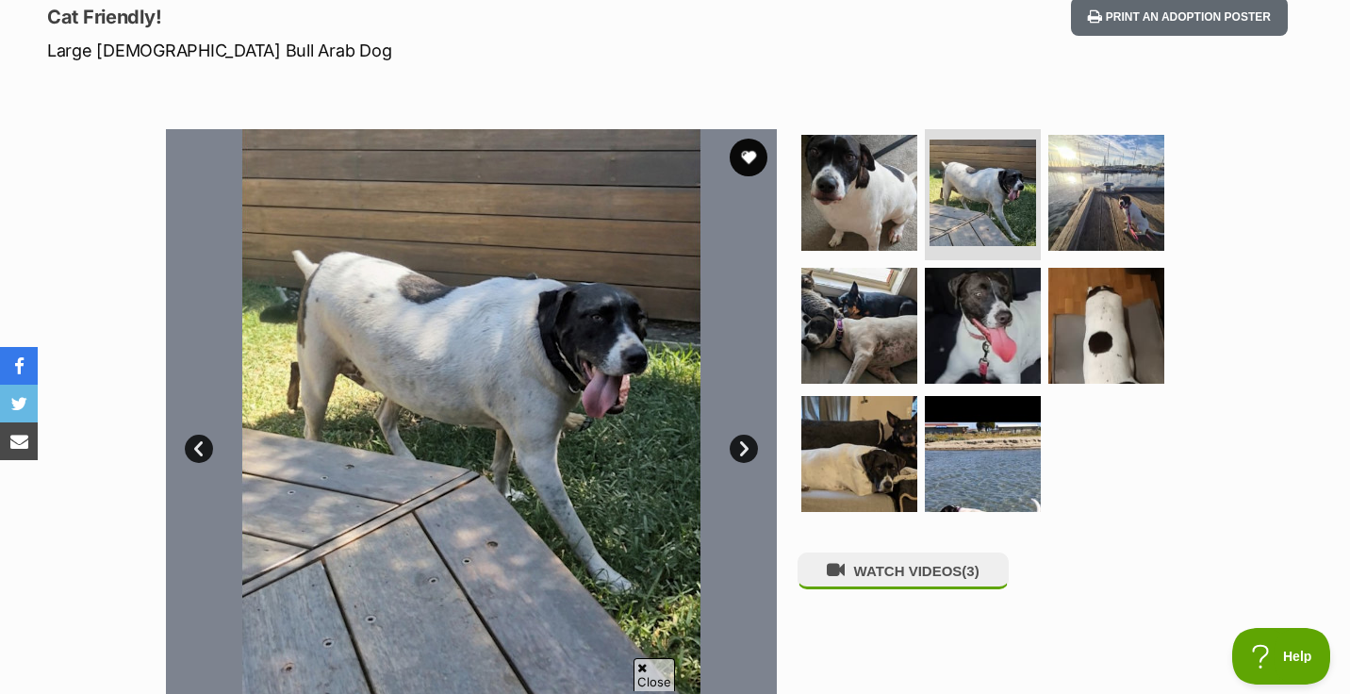
click at [736, 451] on link "Next" at bounding box center [744, 449] width 28 height 28
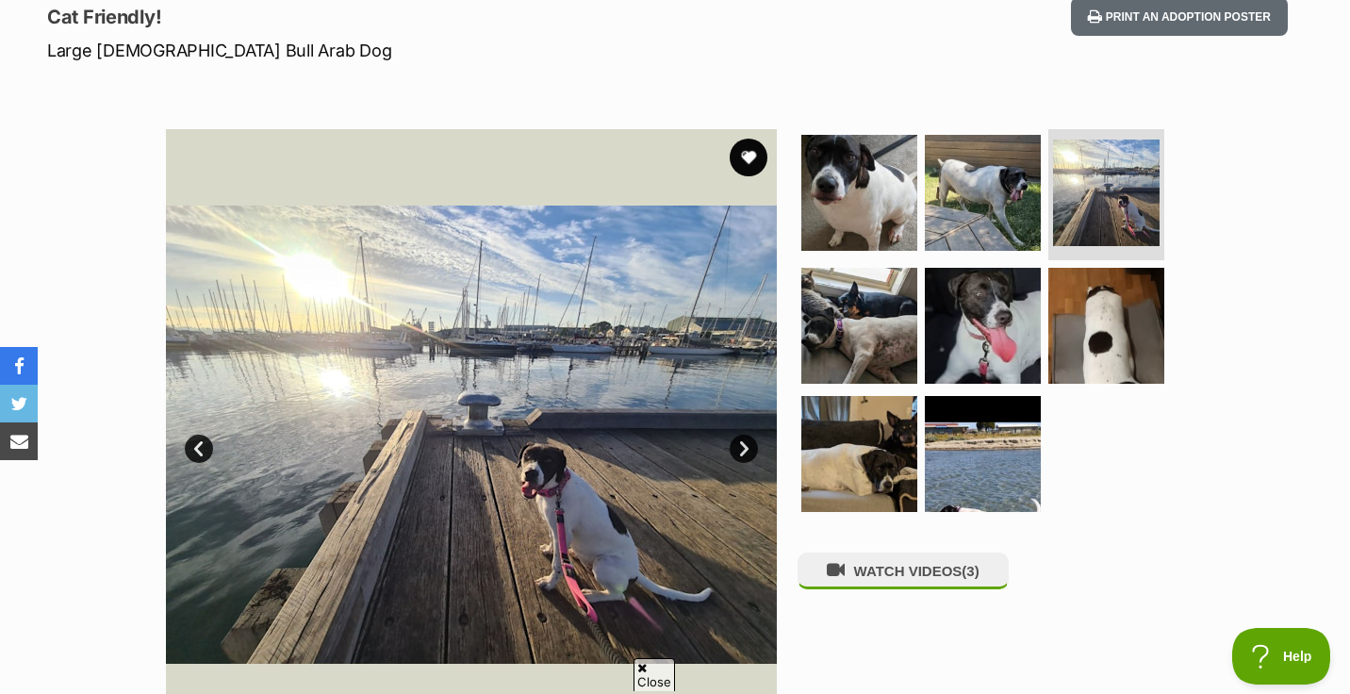
click at [736, 451] on link "Next" at bounding box center [744, 449] width 28 height 28
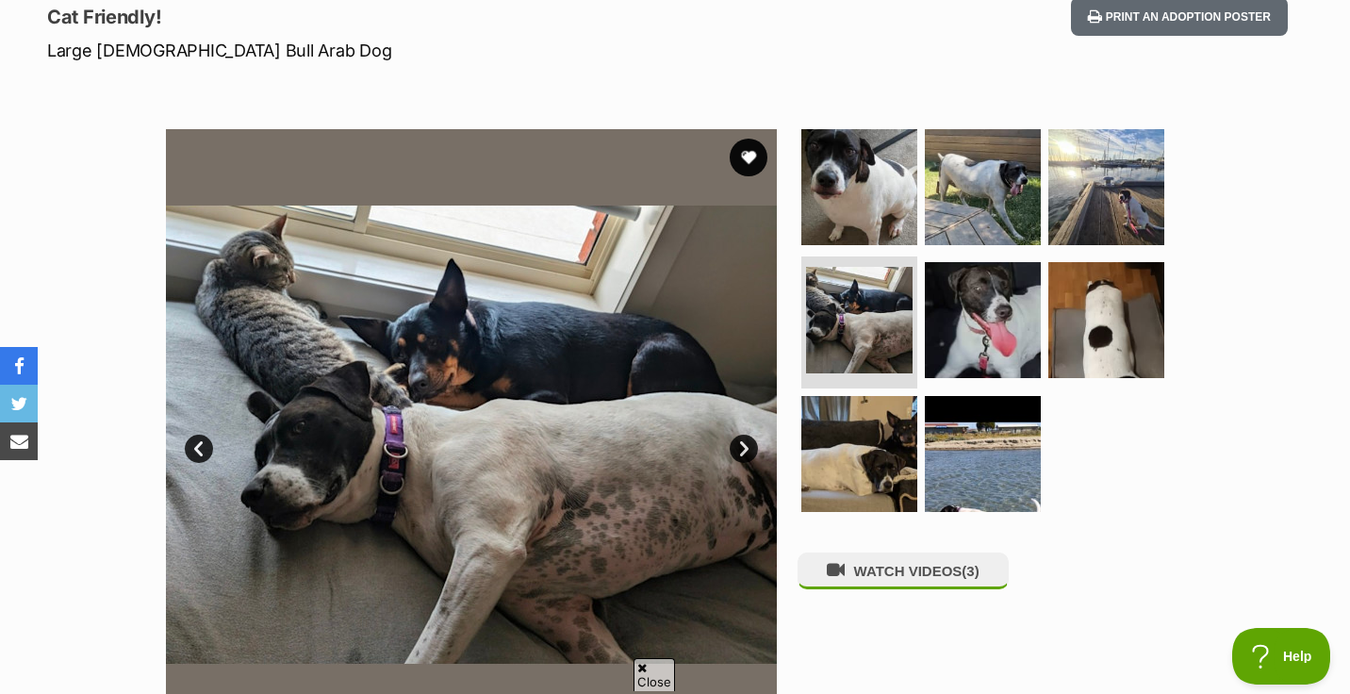
click at [736, 451] on link "Next" at bounding box center [744, 449] width 28 height 28
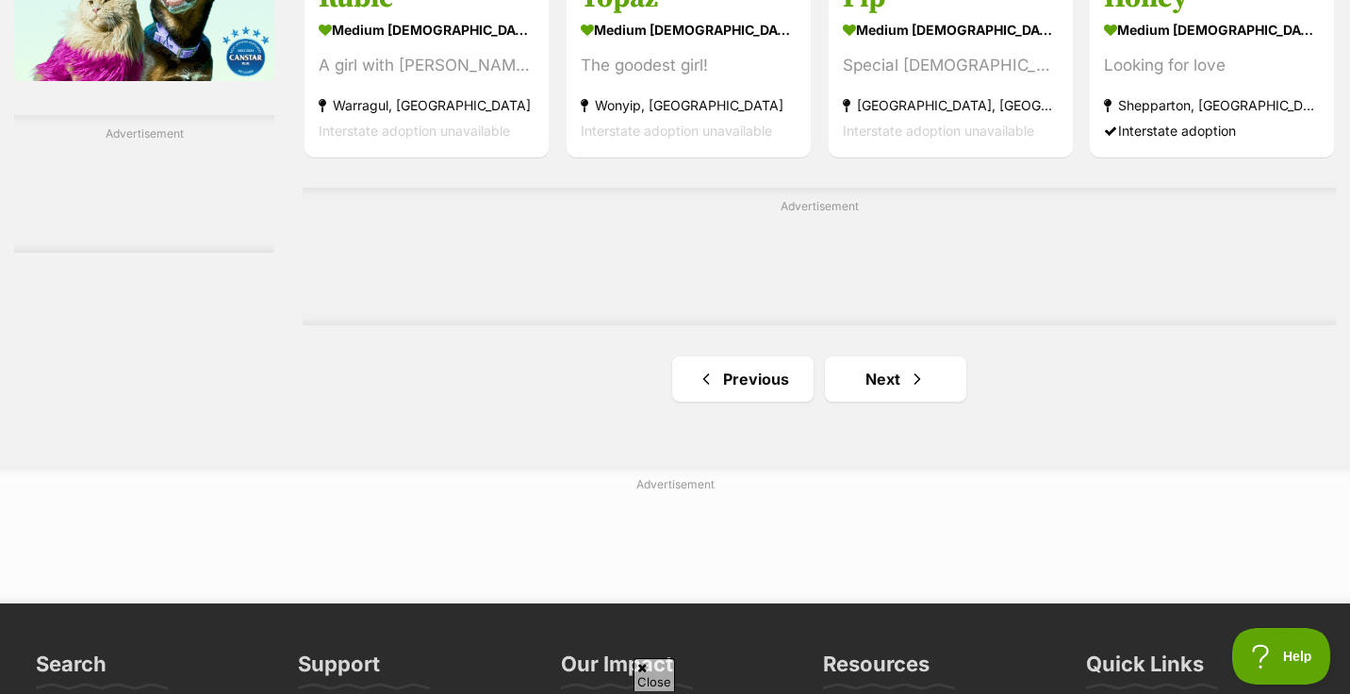
scroll to position [3202, 0]
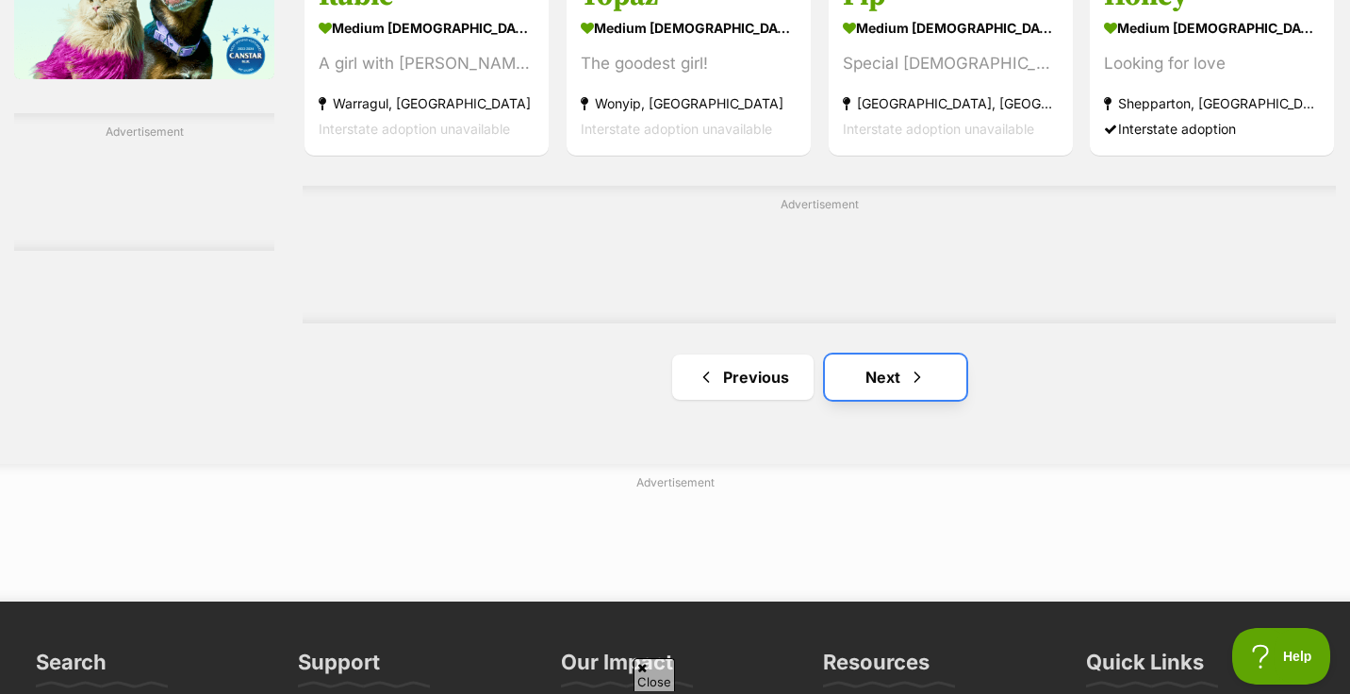
click at [877, 382] on link "Next" at bounding box center [895, 377] width 141 height 45
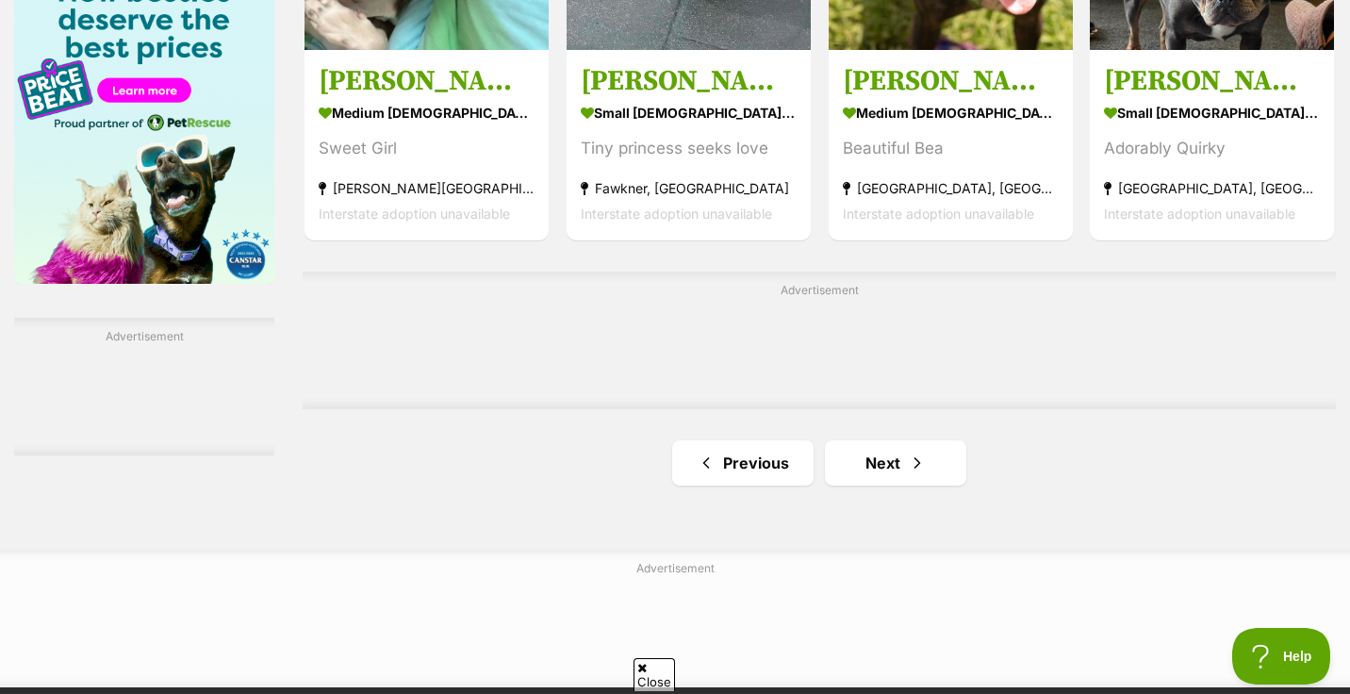
scroll to position [3005, 0]
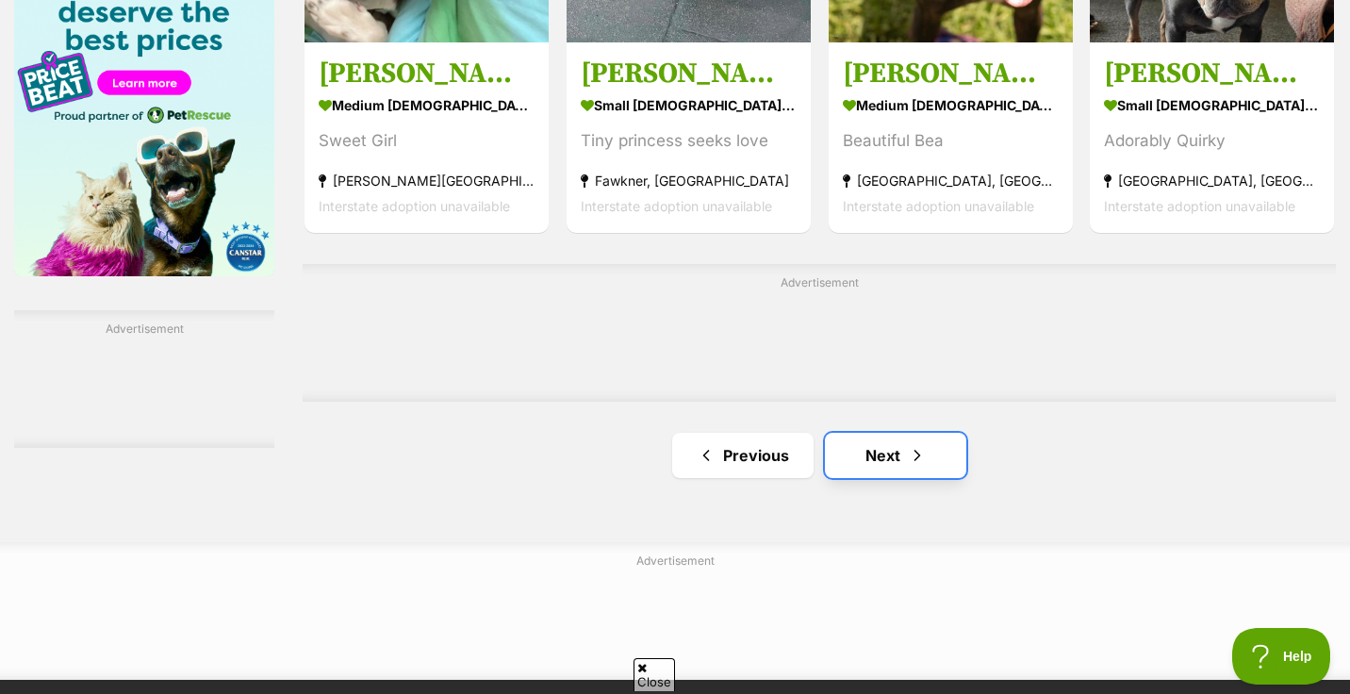
click at [877, 460] on link "Next" at bounding box center [895, 455] width 141 height 45
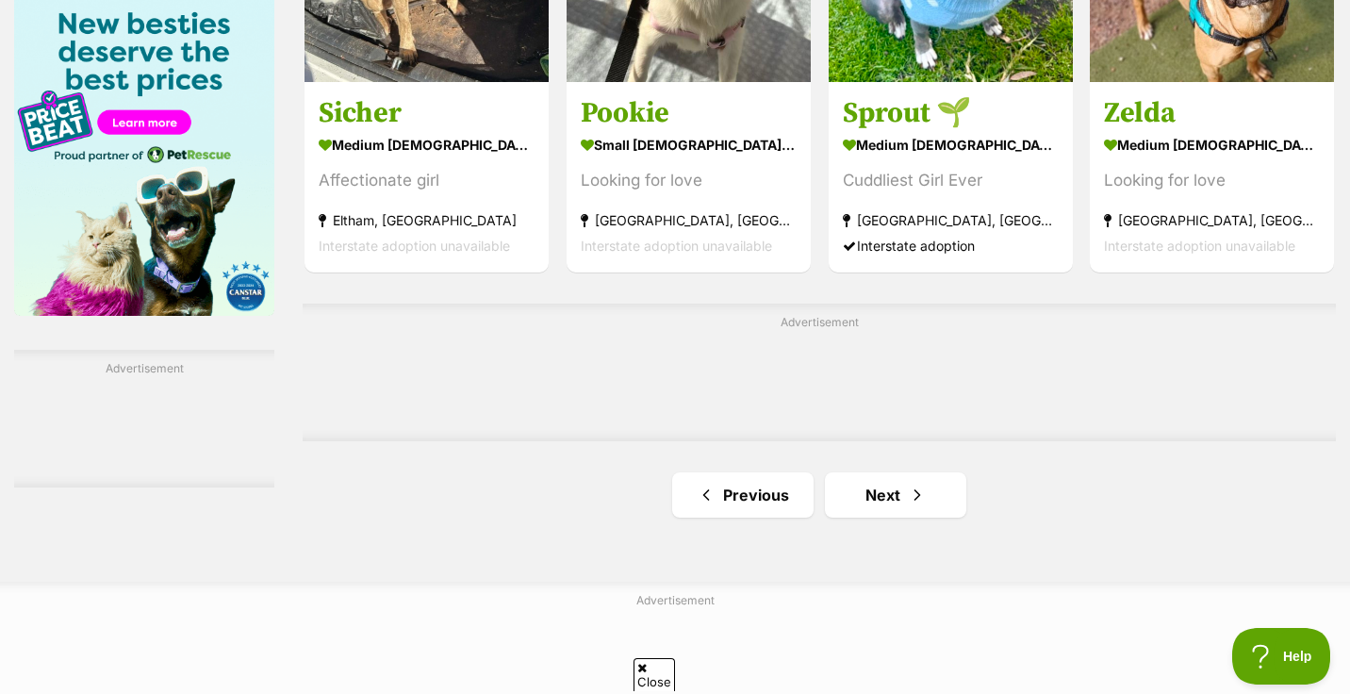
scroll to position [2976, 0]
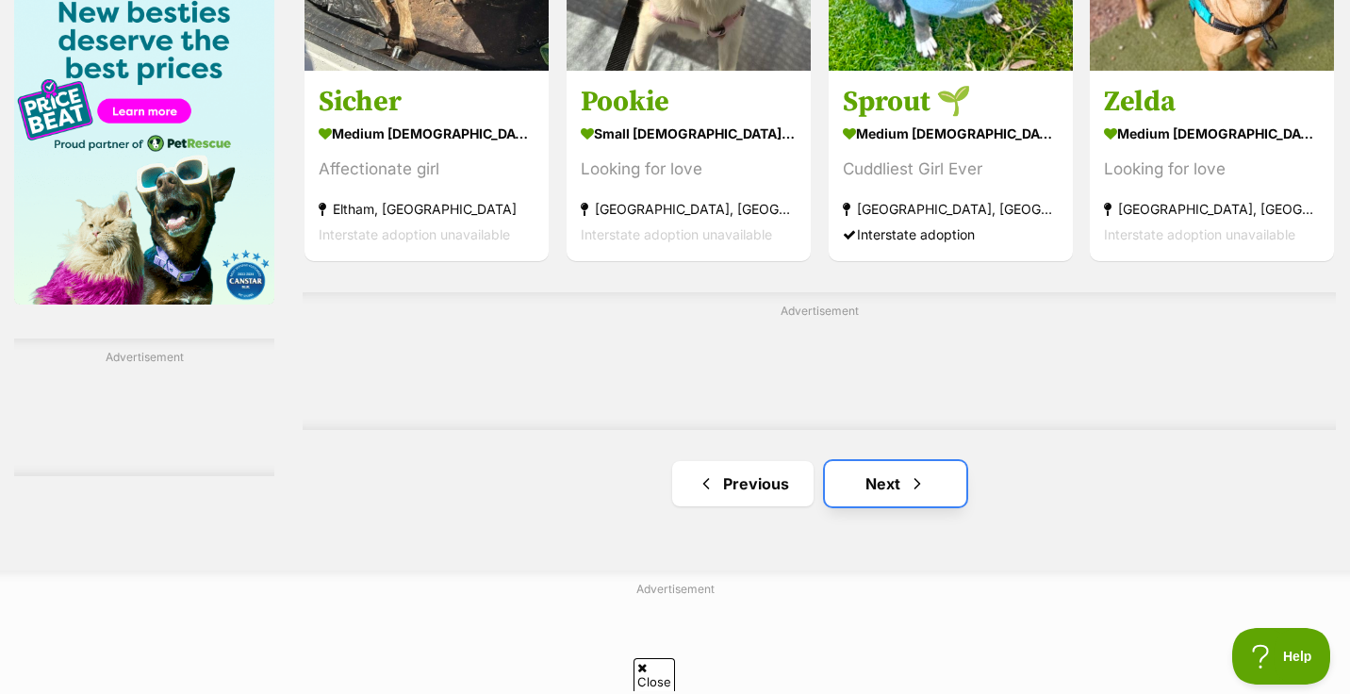
click at [881, 489] on link "Next" at bounding box center [895, 483] width 141 height 45
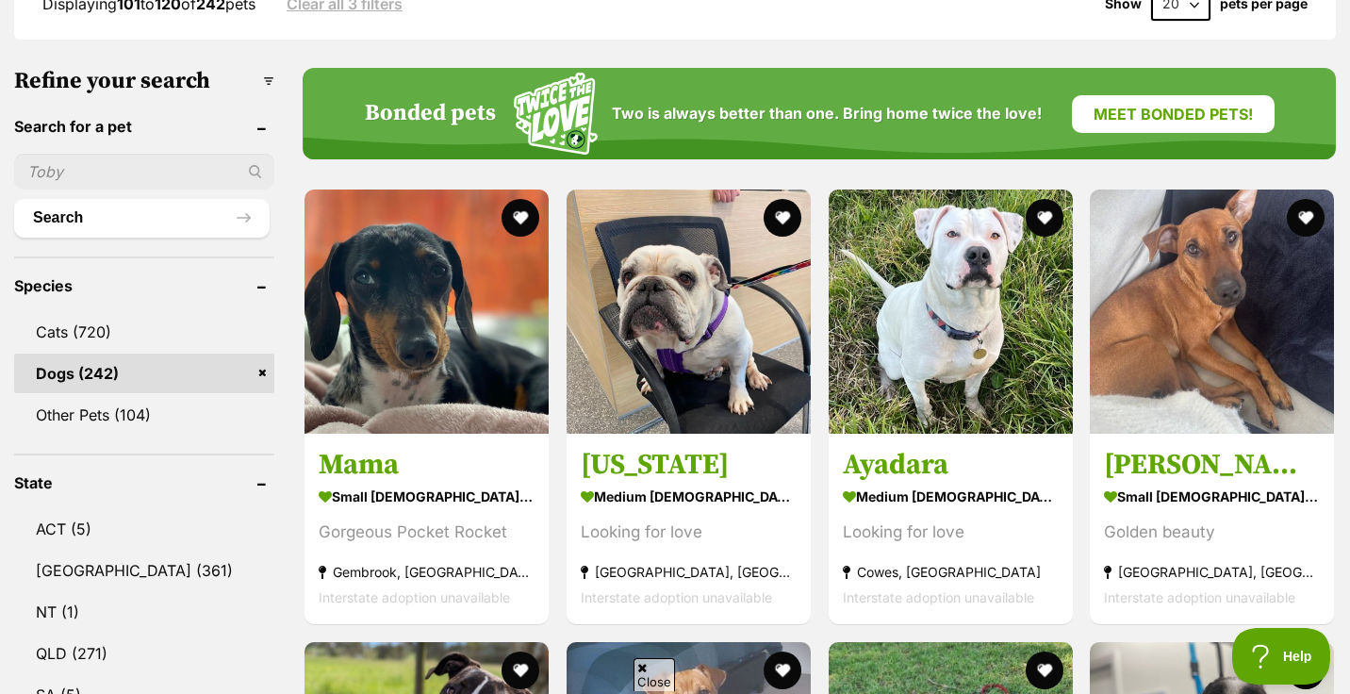
scroll to position [541, 0]
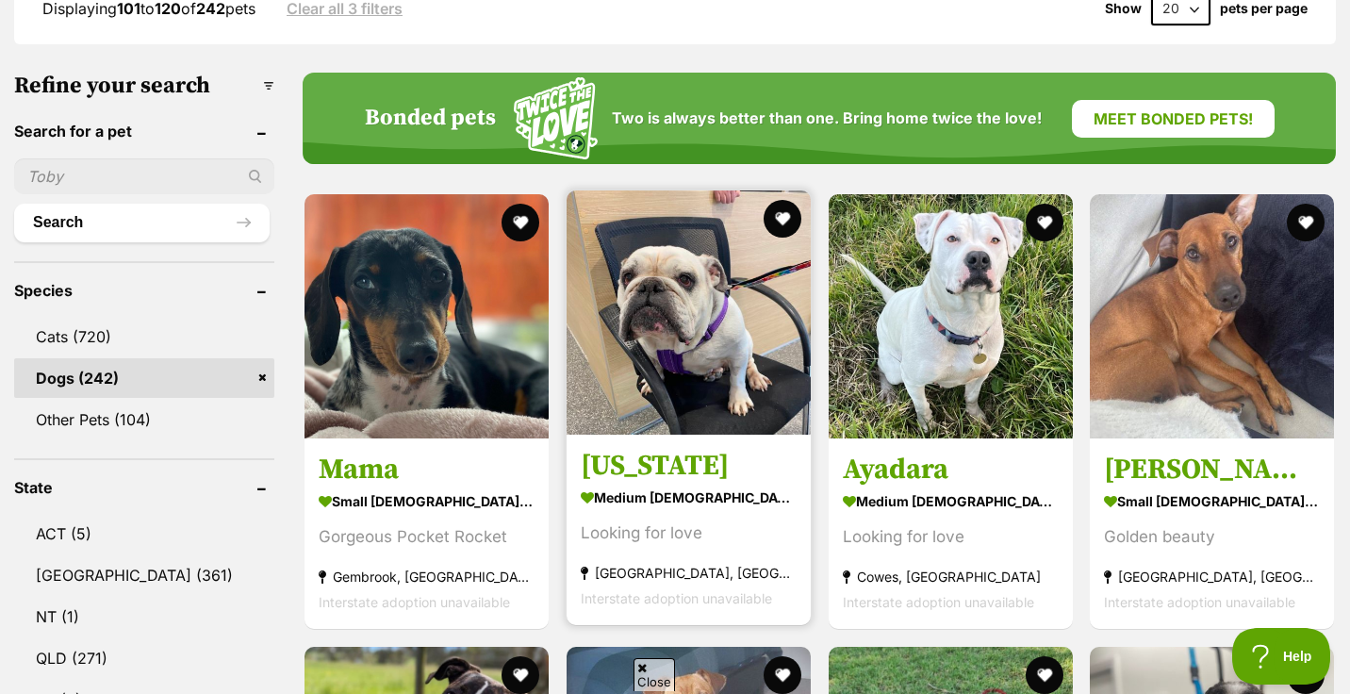
click at [724, 364] on img at bounding box center [689, 313] width 244 height 244
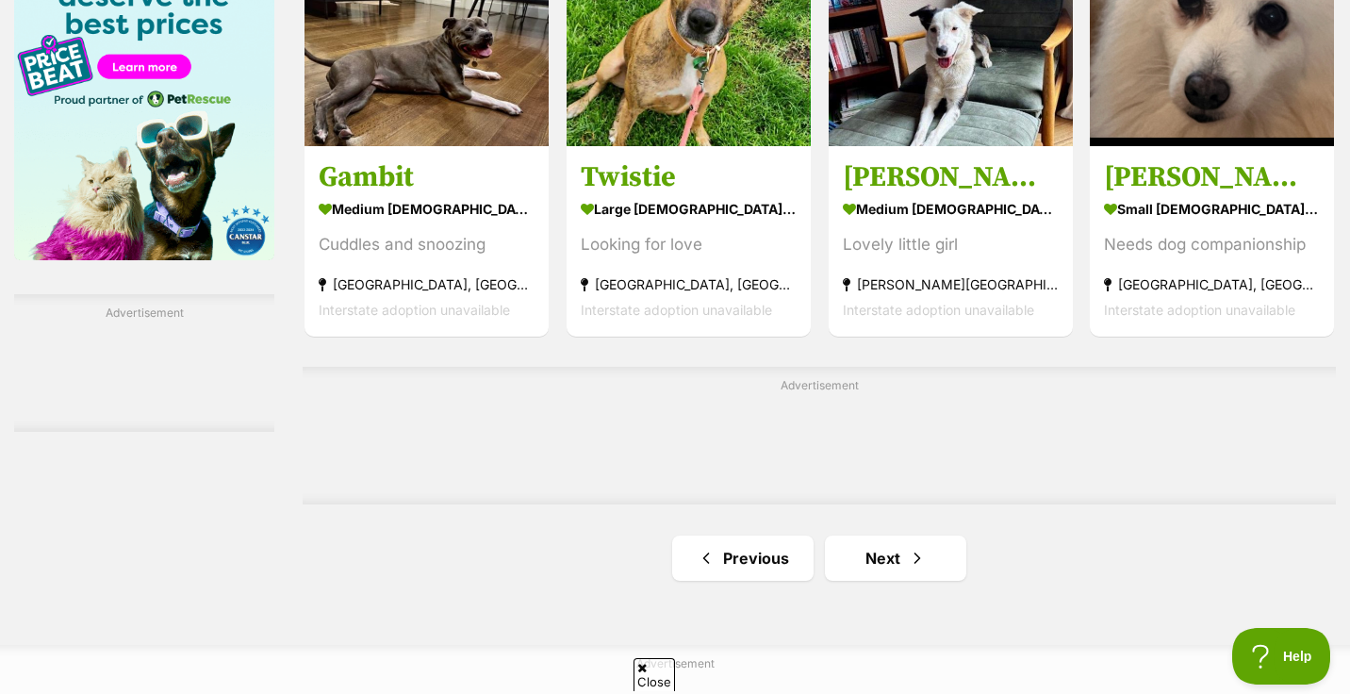
scroll to position [3078, 0]
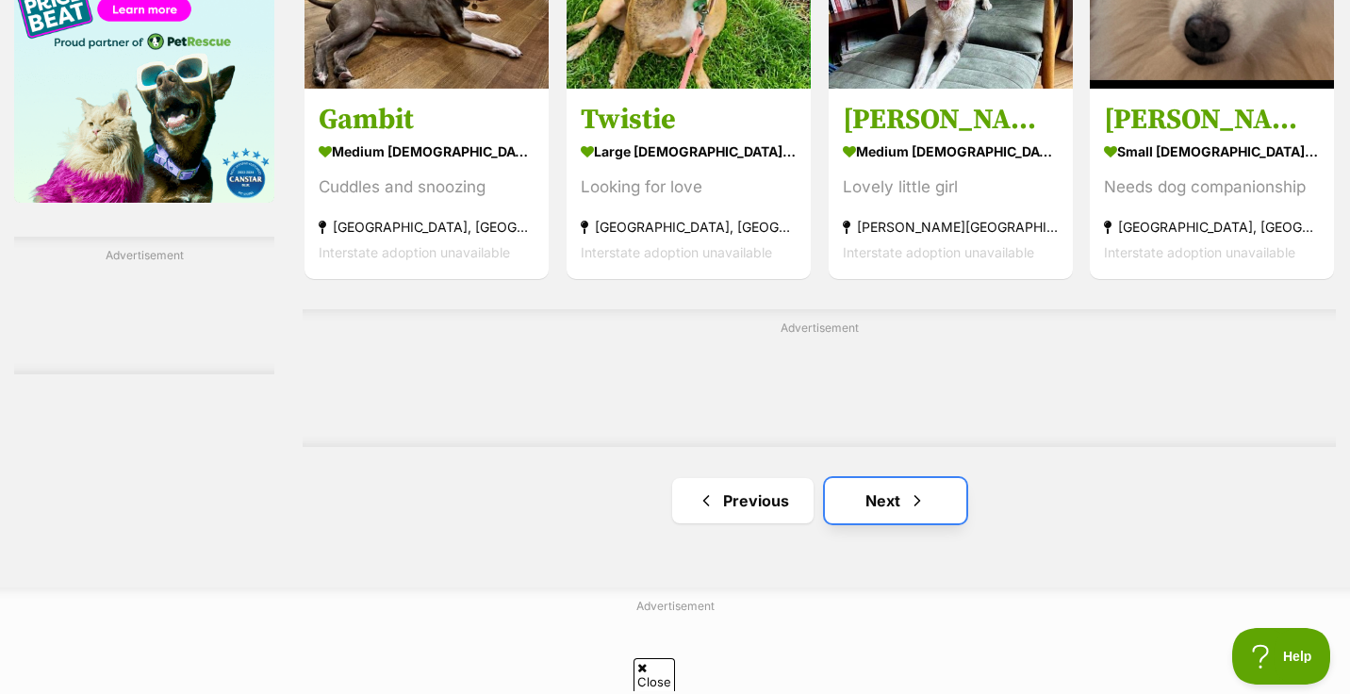
click at [882, 510] on link "Next" at bounding box center [895, 500] width 141 height 45
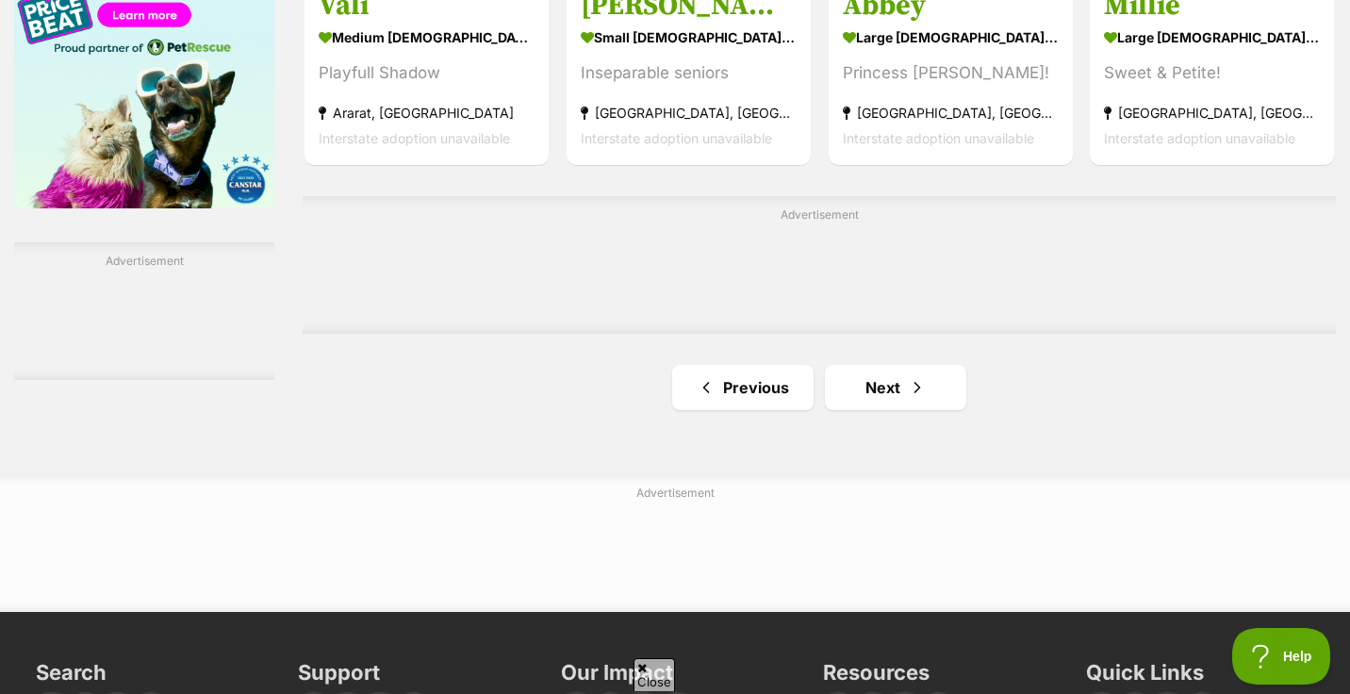
scroll to position [3079, 0]
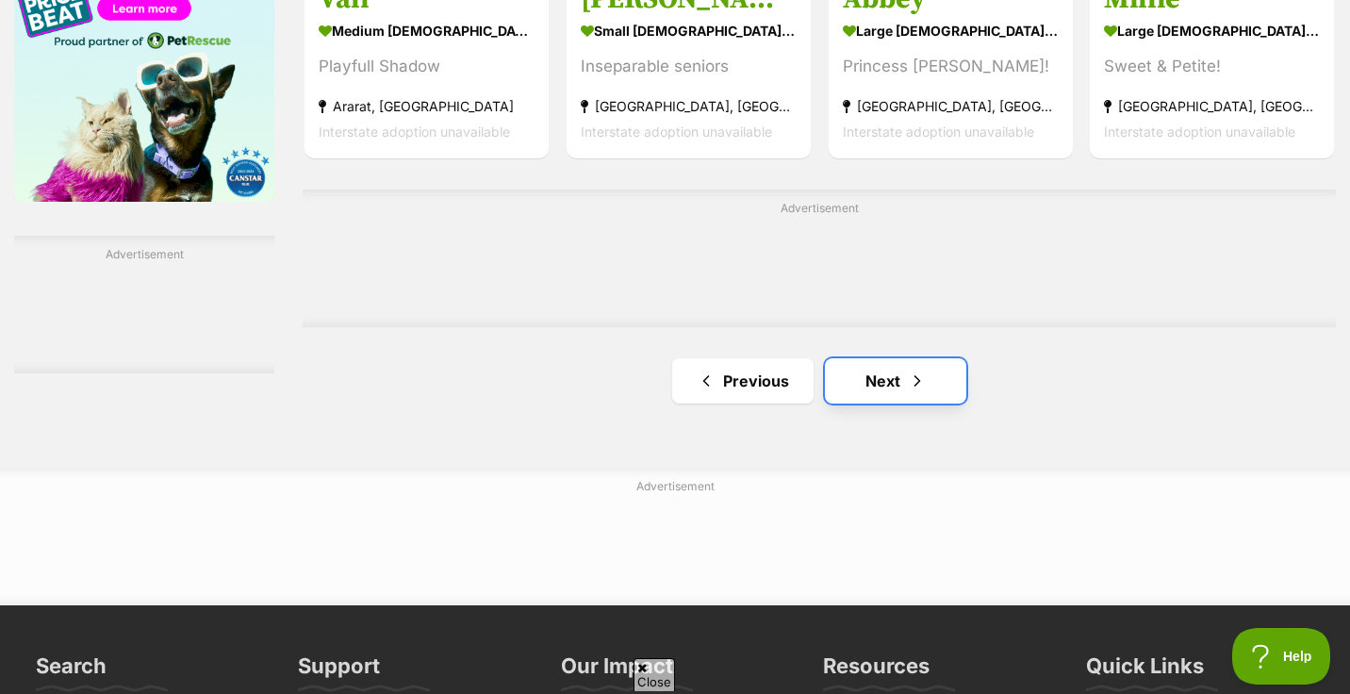
click at [874, 387] on link "Next" at bounding box center [895, 380] width 141 height 45
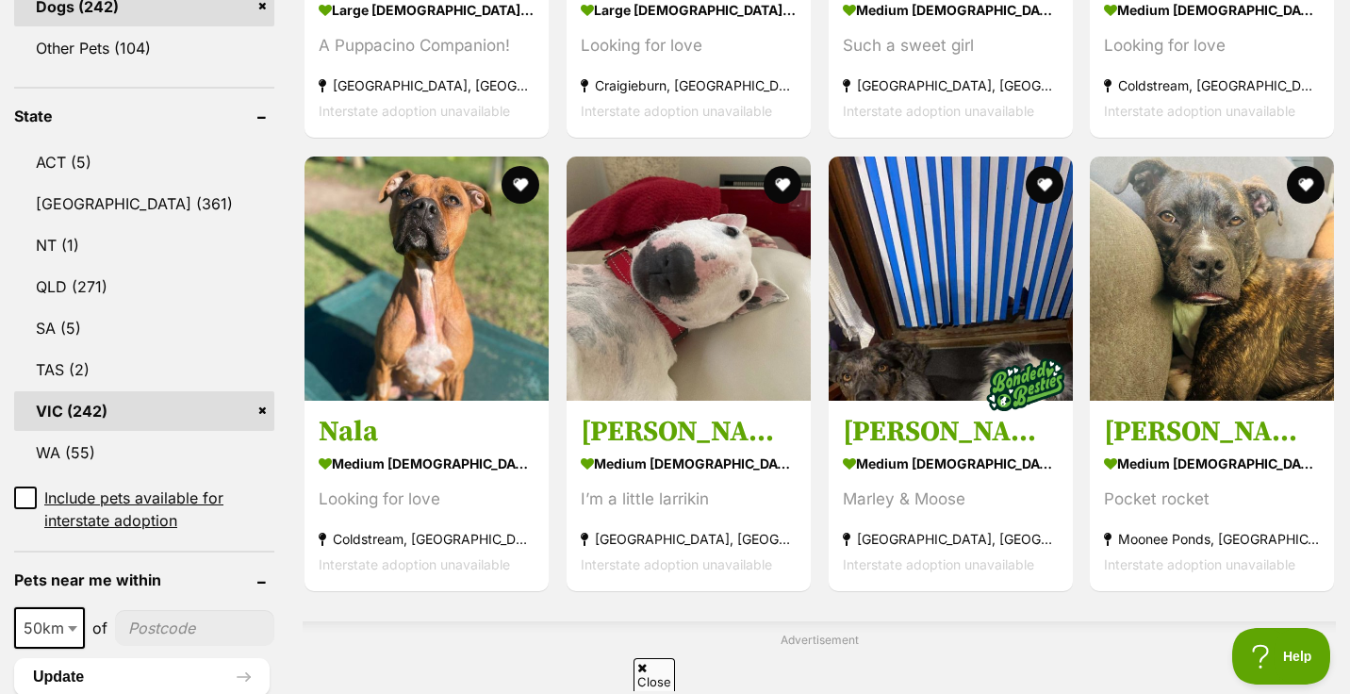
scroll to position [914, 0]
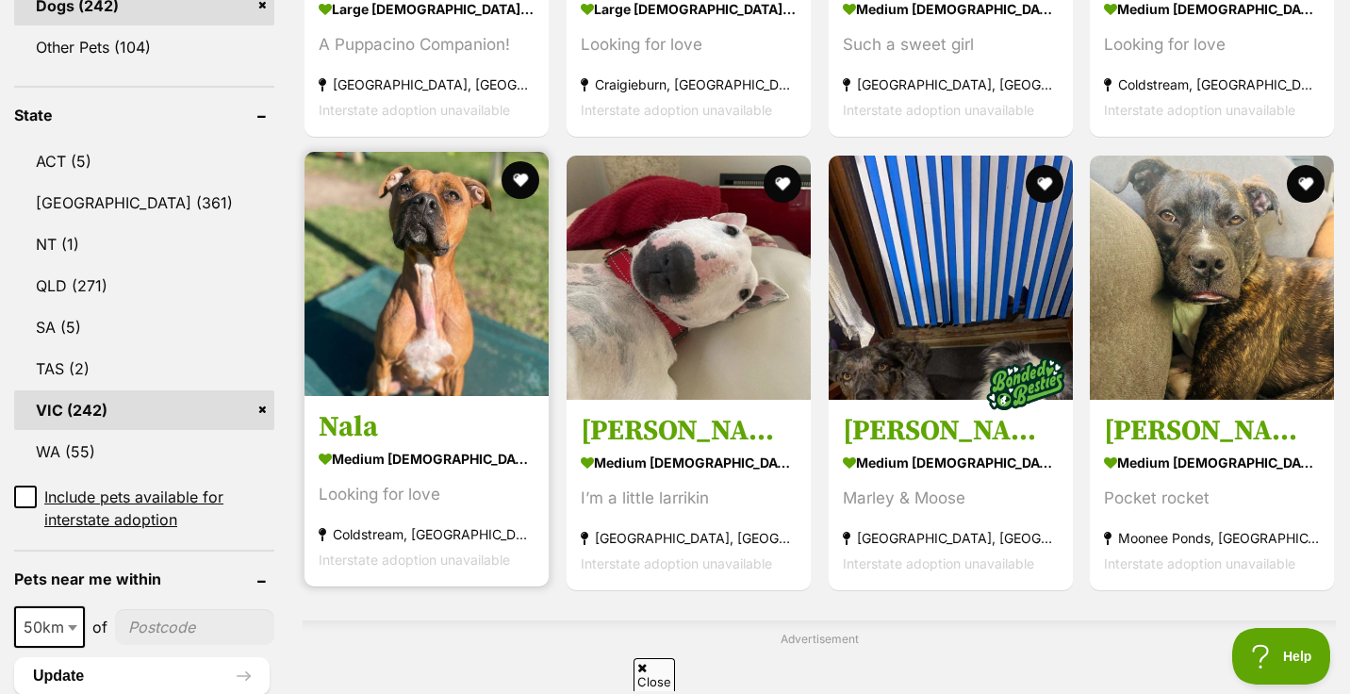
click at [433, 273] on img at bounding box center [427, 274] width 244 height 244
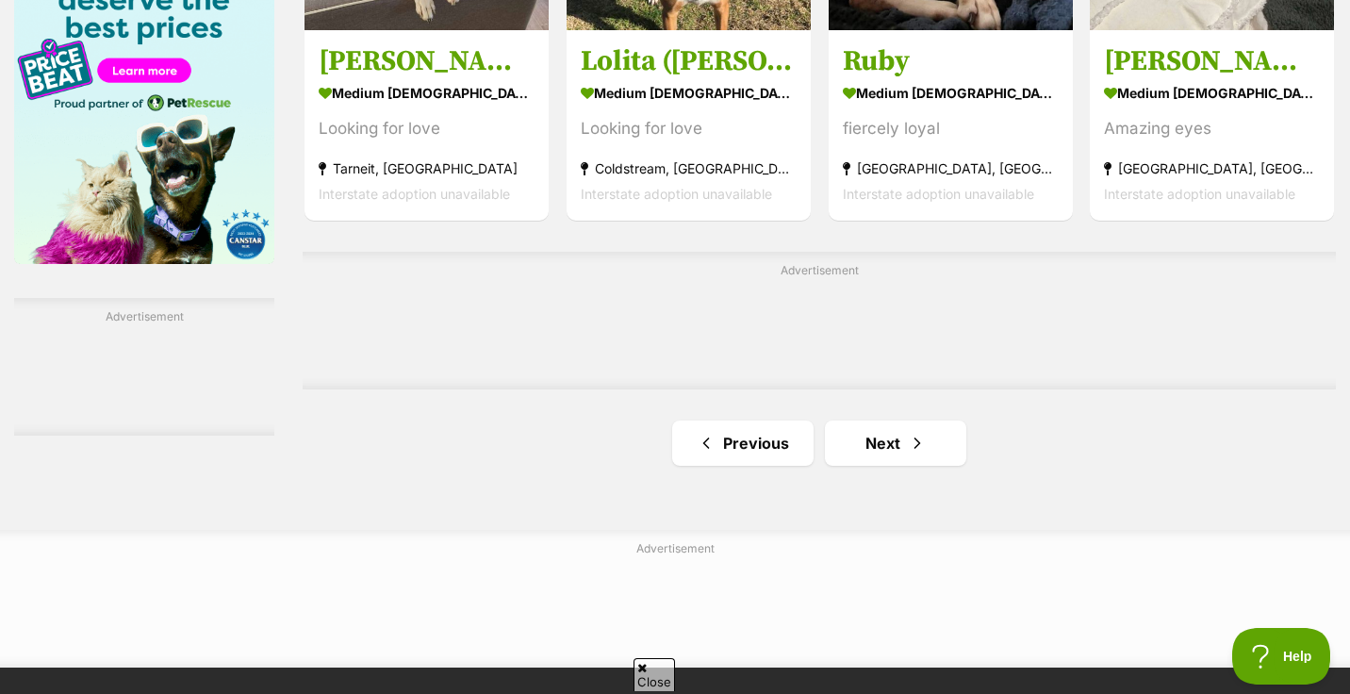
scroll to position [3023, 0]
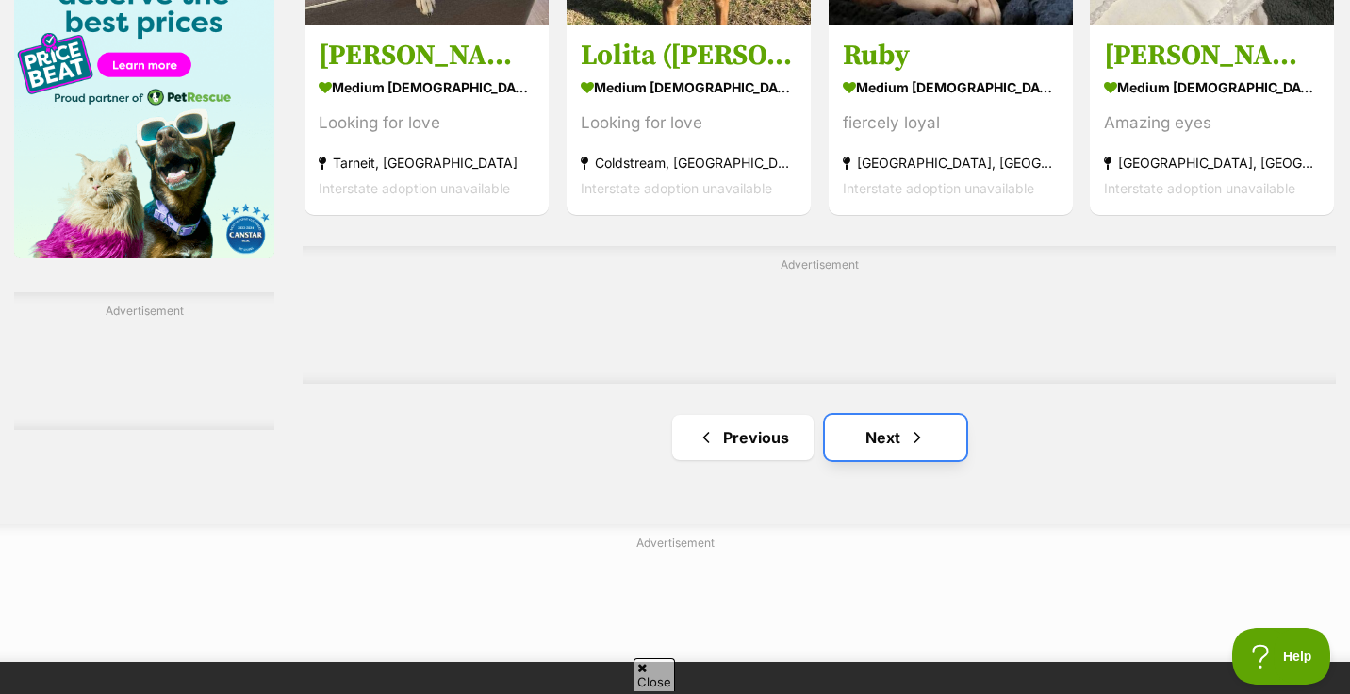
click at [885, 443] on link "Next" at bounding box center [895, 437] width 141 height 45
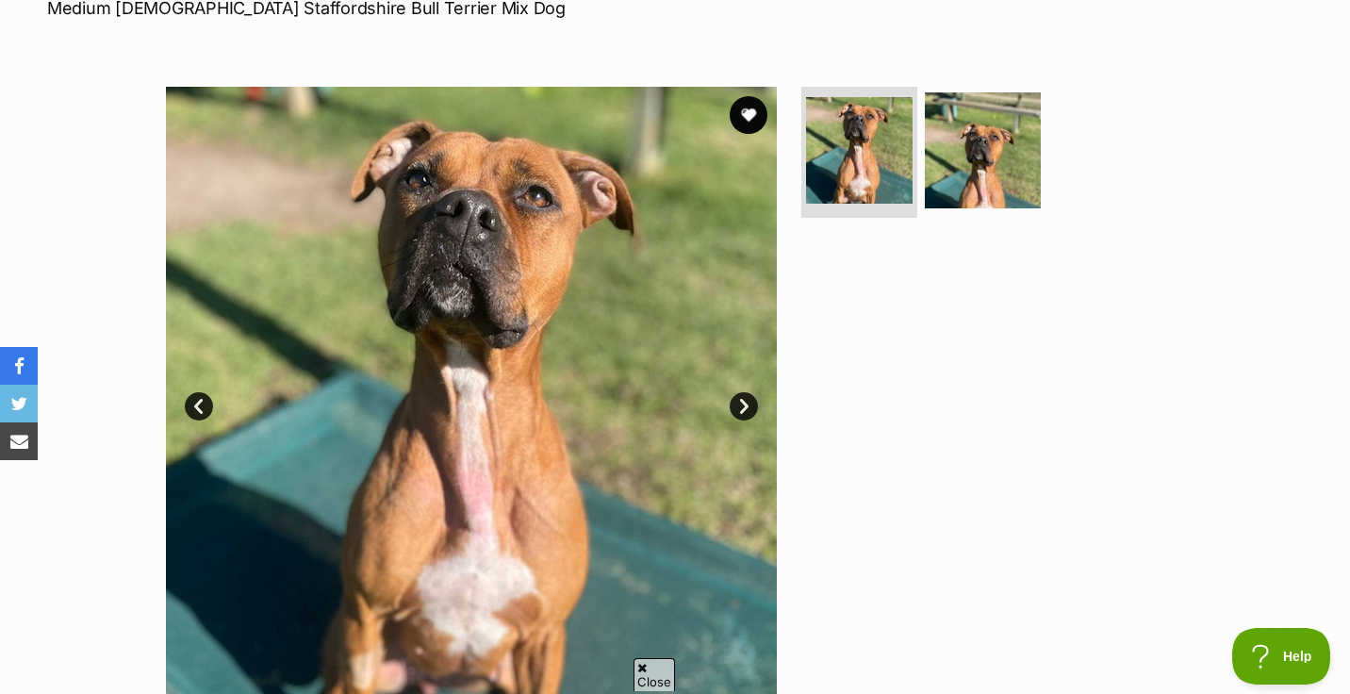
click at [741, 406] on link "Next" at bounding box center [744, 406] width 28 height 28
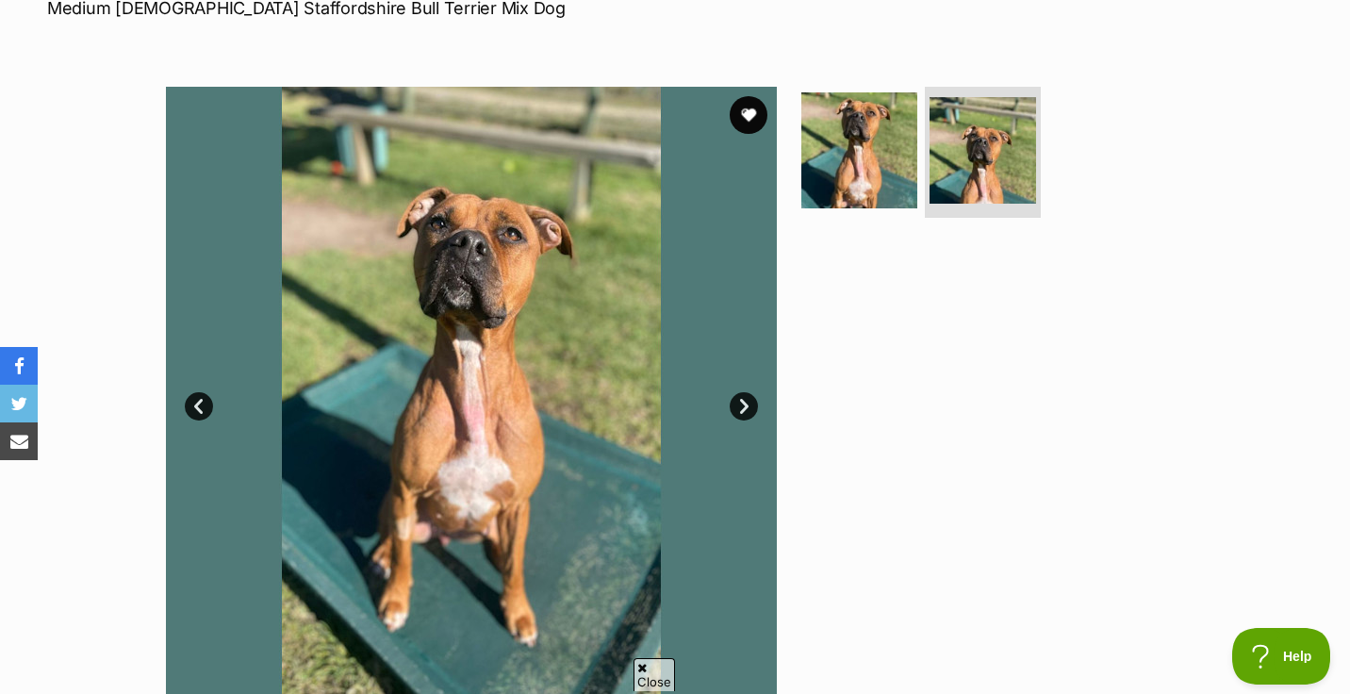
click at [741, 406] on link "Next" at bounding box center [744, 406] width 28 height 28
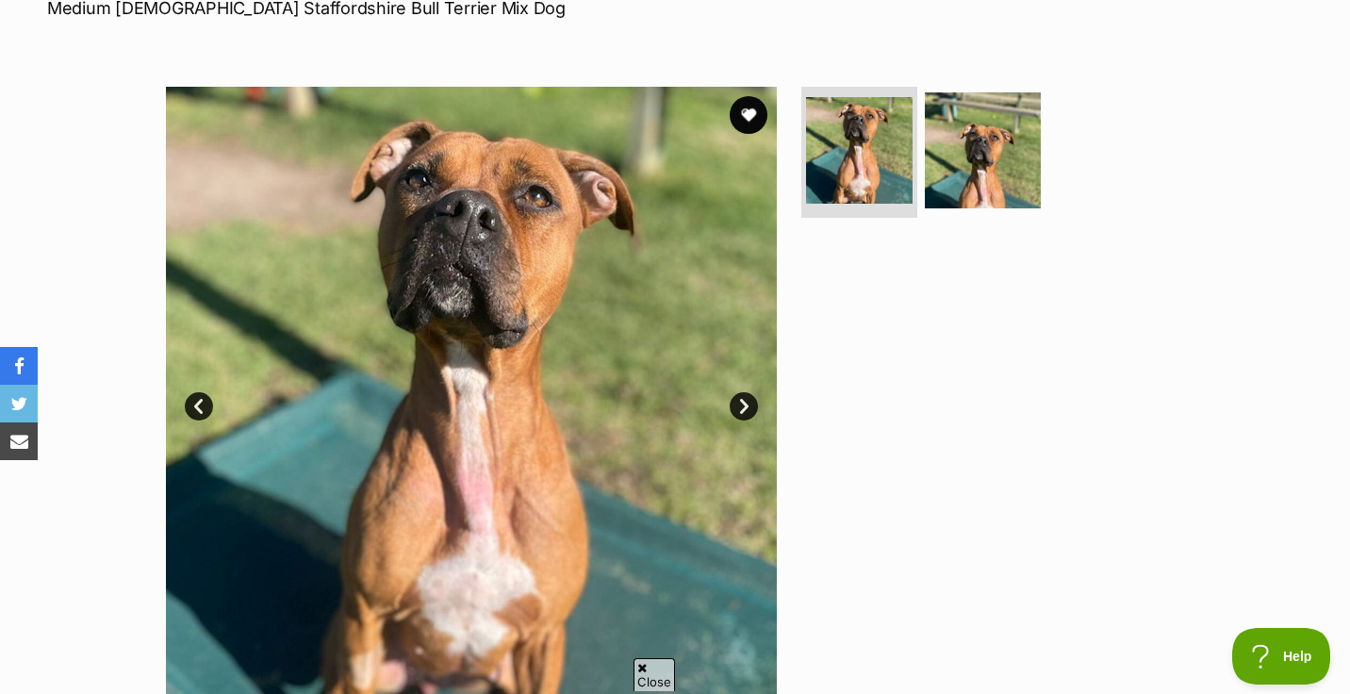
click at [741, 406] on link "Next" at bounding box center [744, 406] width 28 height 28
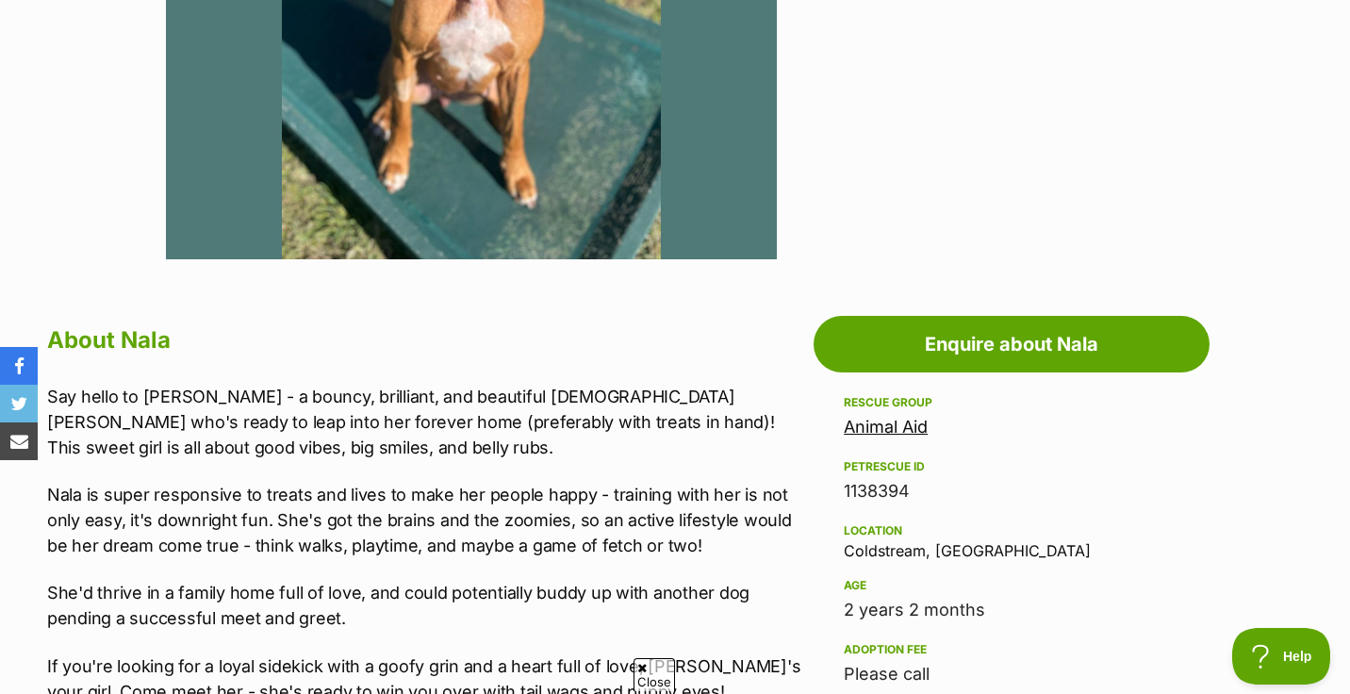
scroll to position [749, 0]
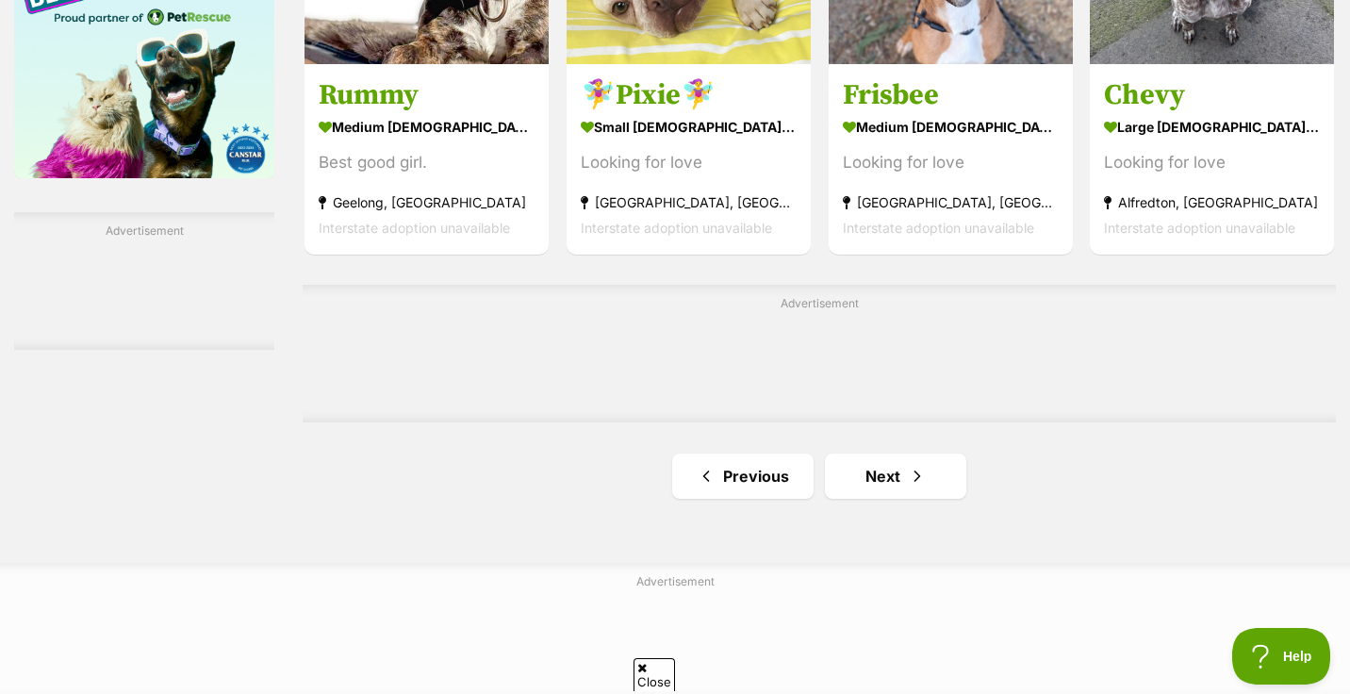
scroll to position [3109, 0]
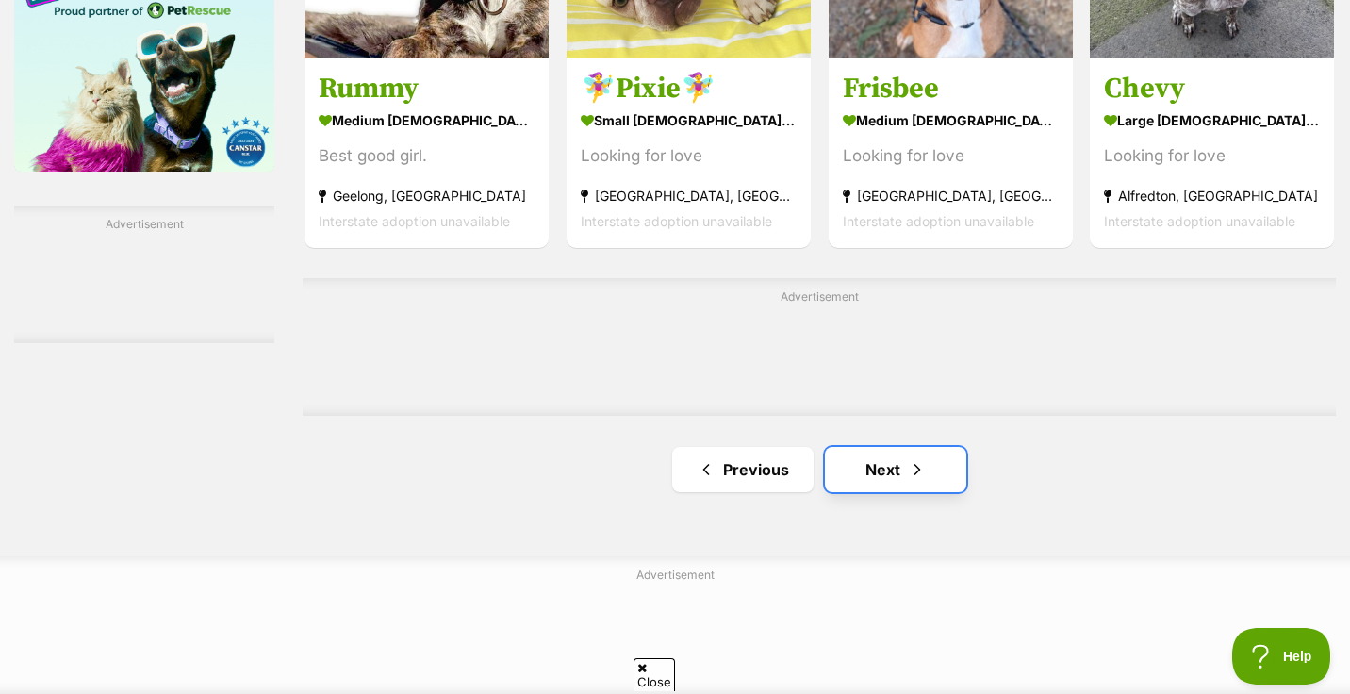
click at [884, 481] on link "Next" at bounding box center [895, 469] width 141 height 45
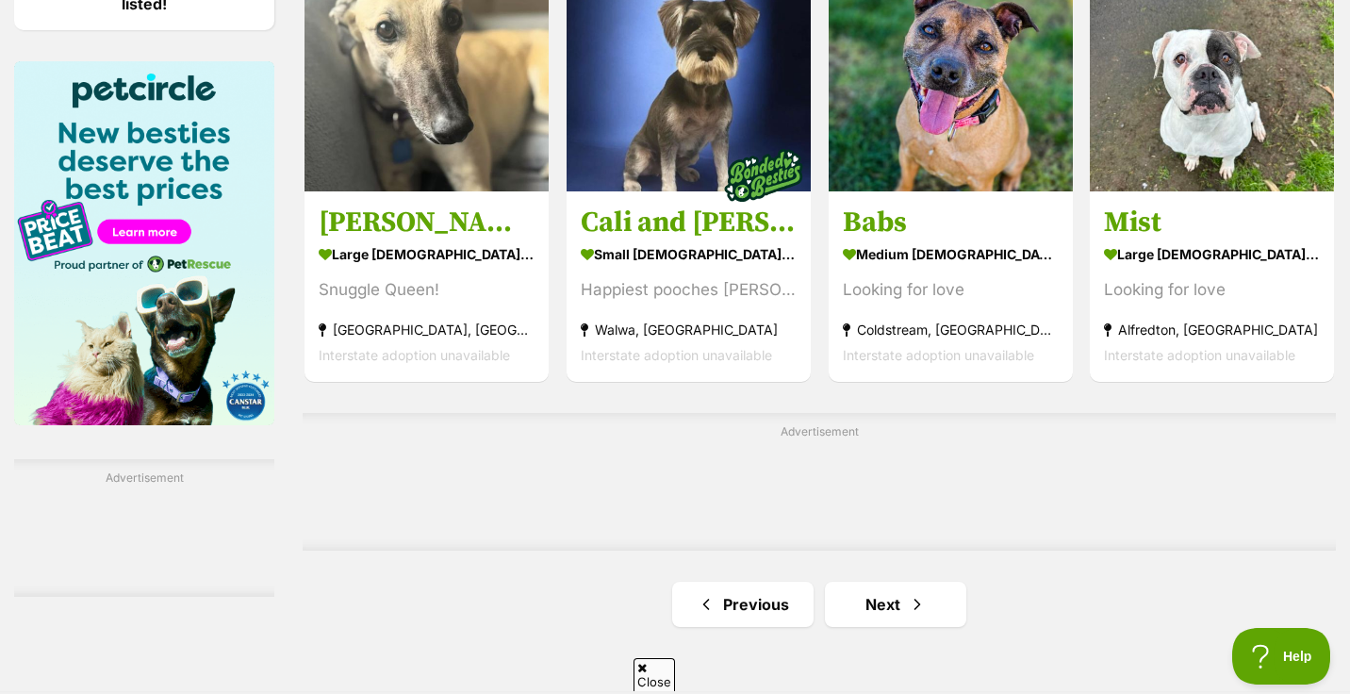
scroll to position [3030, 0]
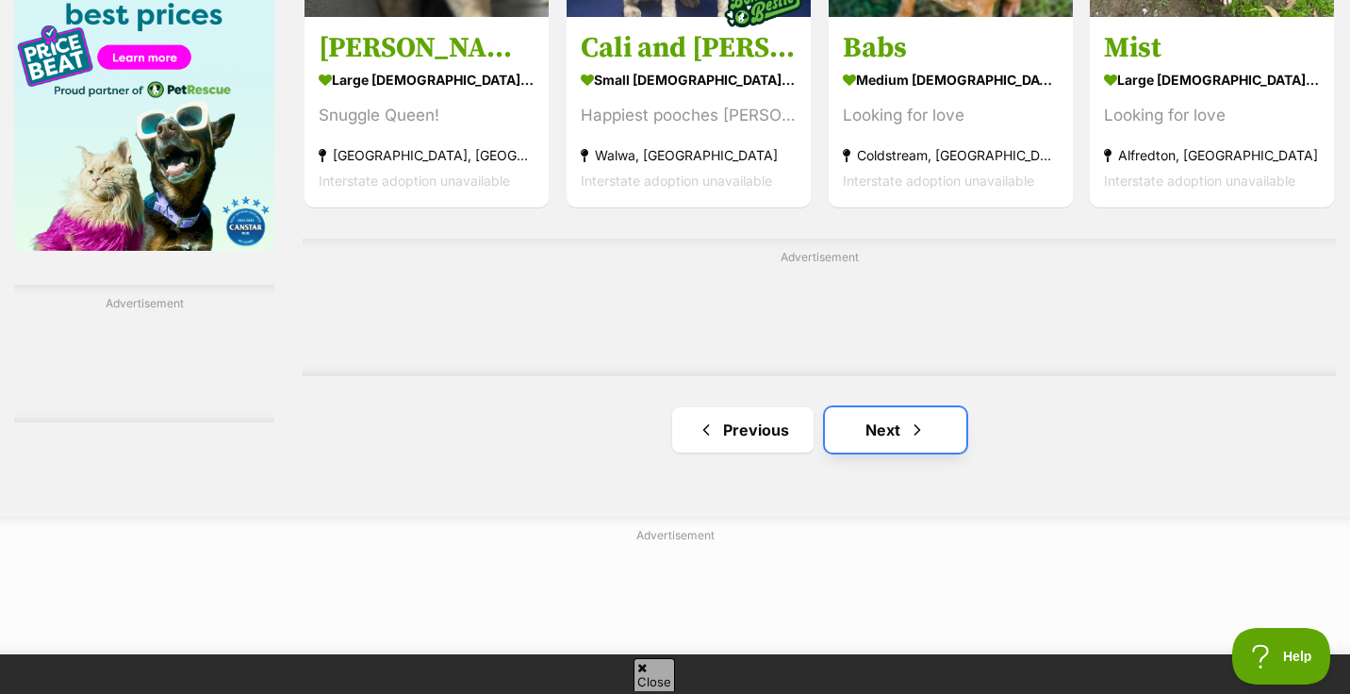
click at [883, 435] on link "Next" at bounding box center [895, 429] width 141 height 45
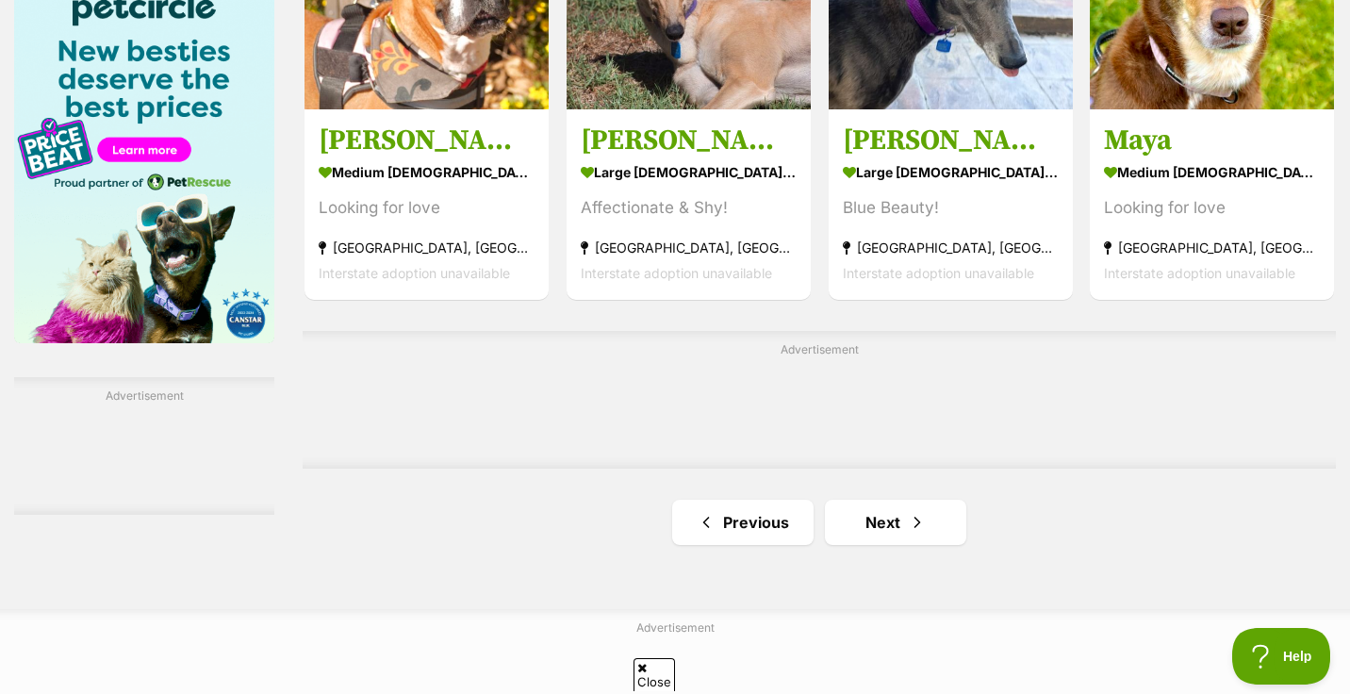
scroll to position [2961, 0]
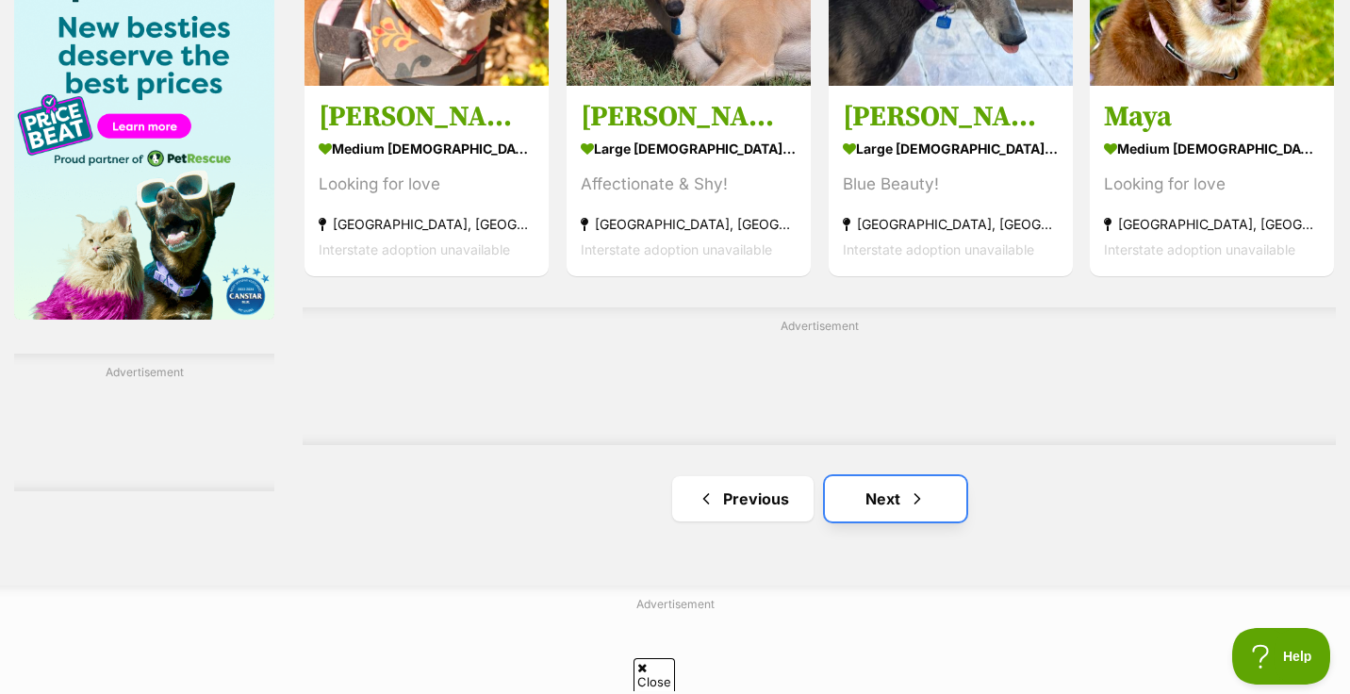
click at [884, 495] on link "Next" at bounding box center [895, 498] width 141 height 45
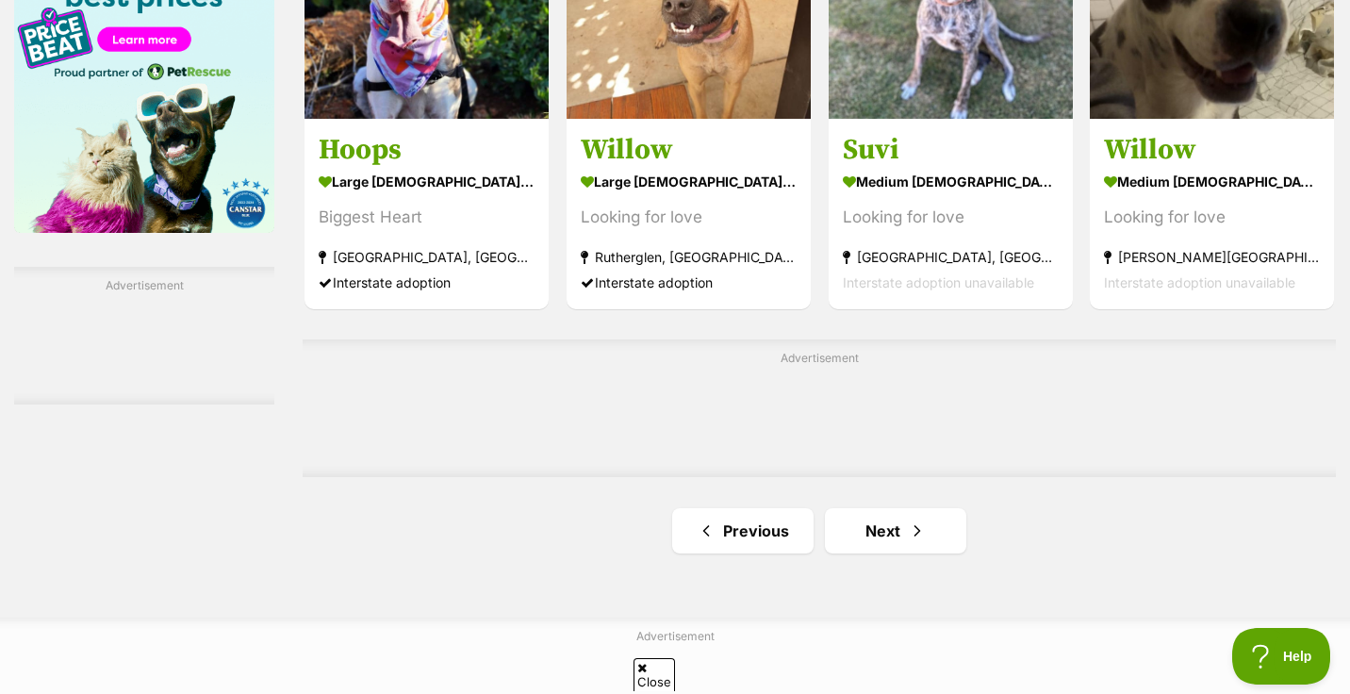
scroll to position [3091, 0]
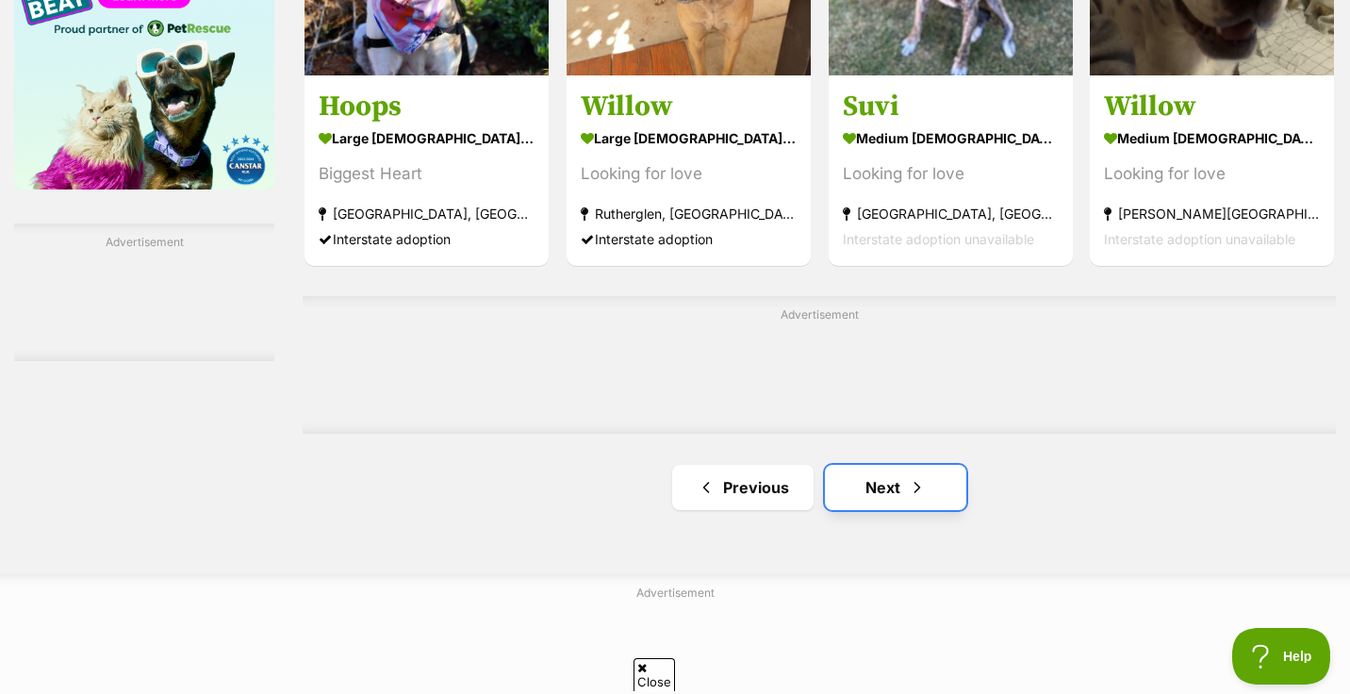
click at [881, 493] on link "Next" at bounding box center [895, 487] width 141 height 45
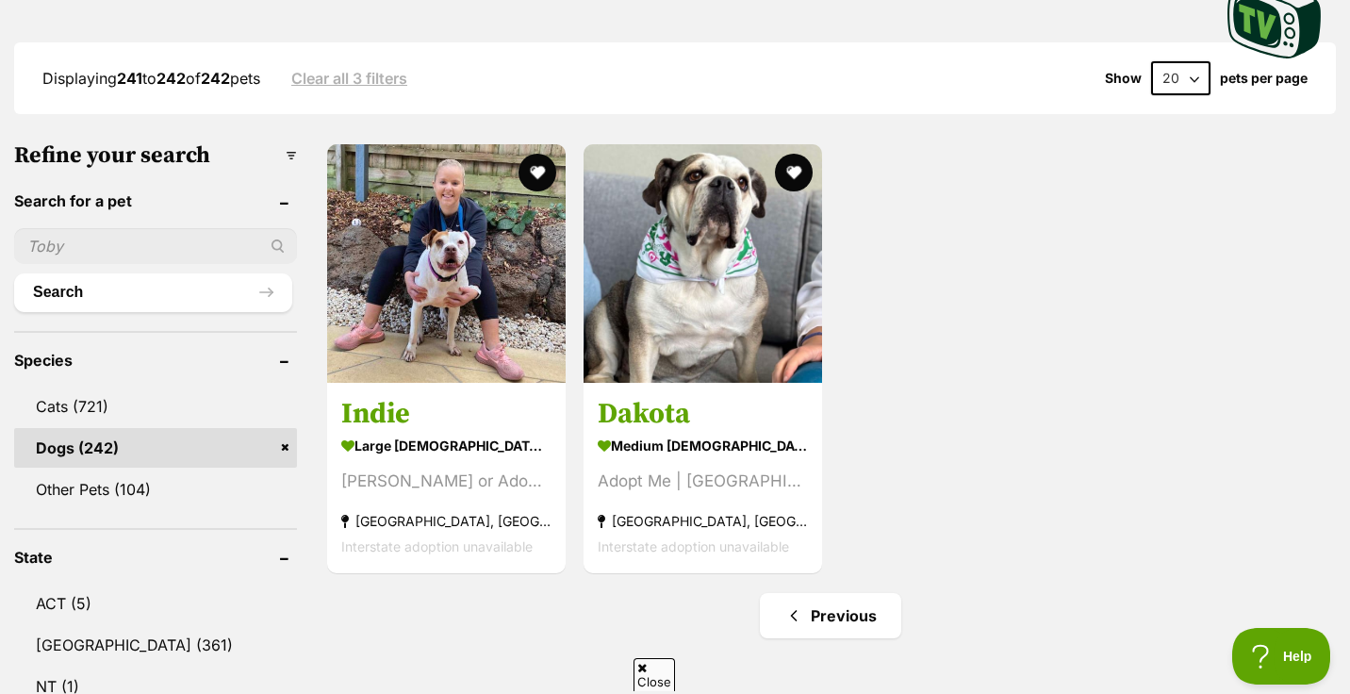
scroll to position [478, 0]
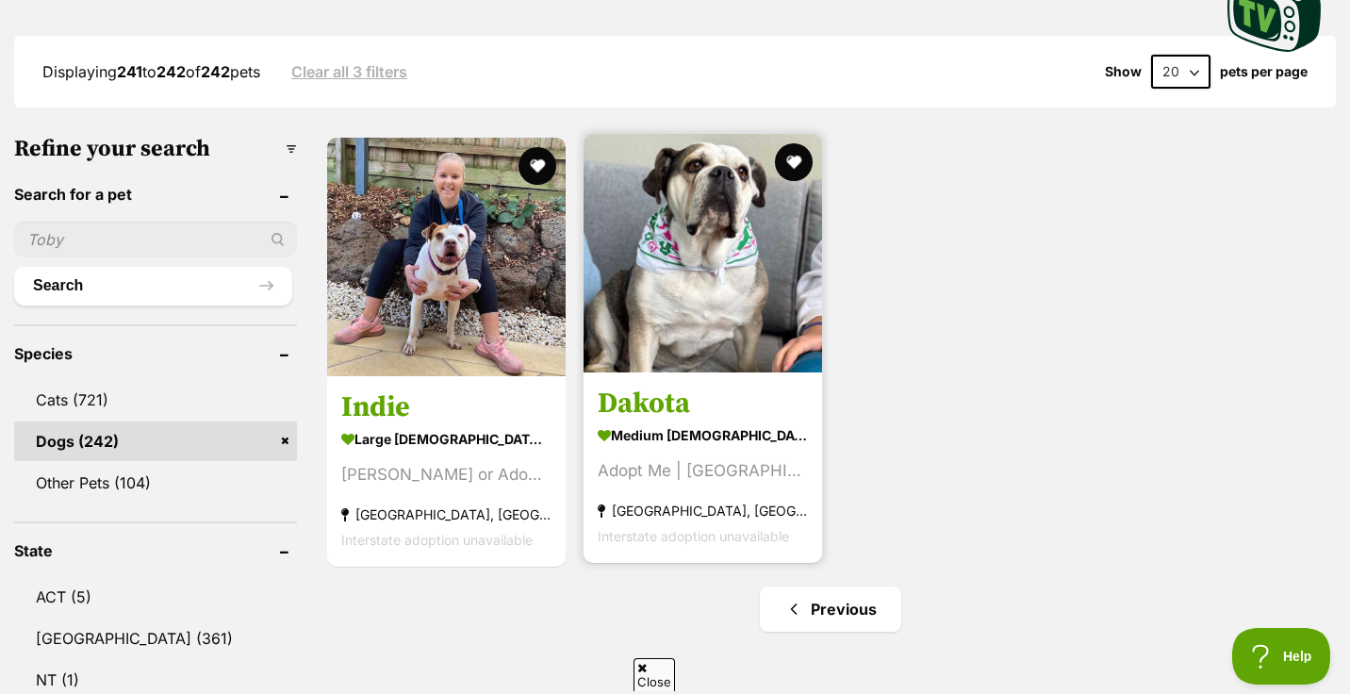
click at [663, 273] on img at bounding box center [703, 253] width 239 height 239
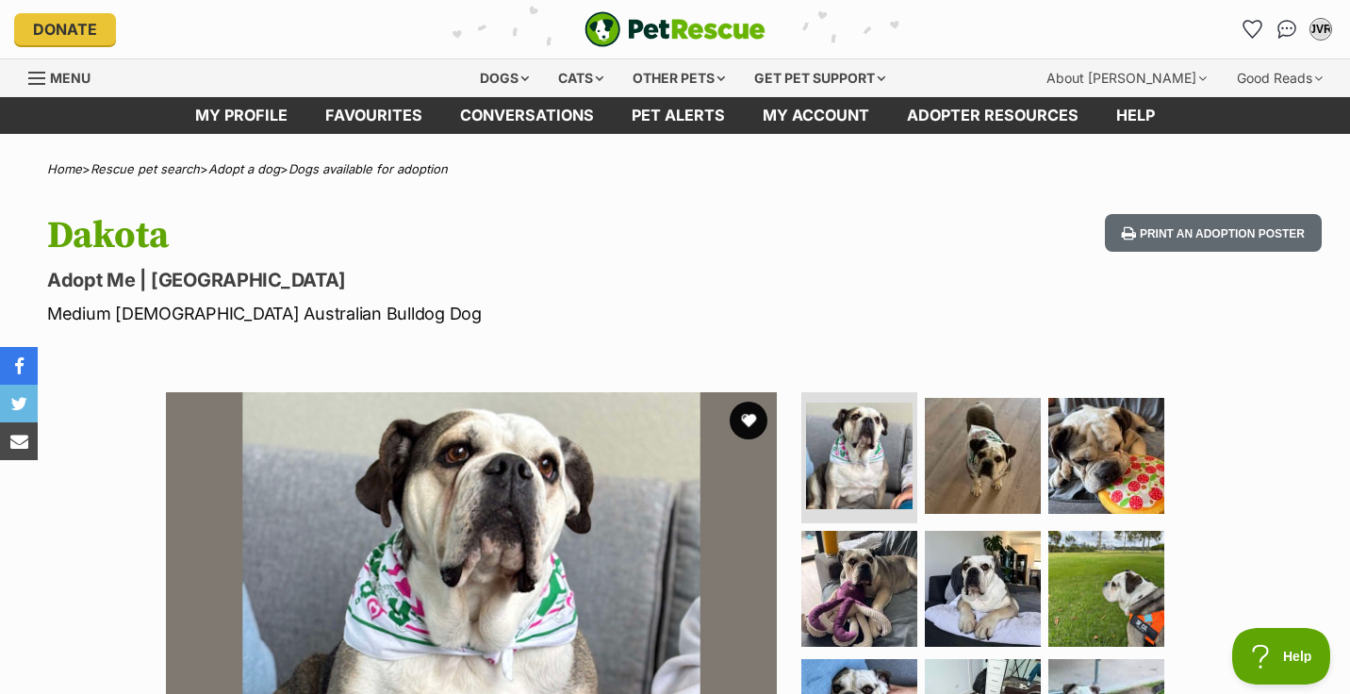
scroll to position [205, 0]
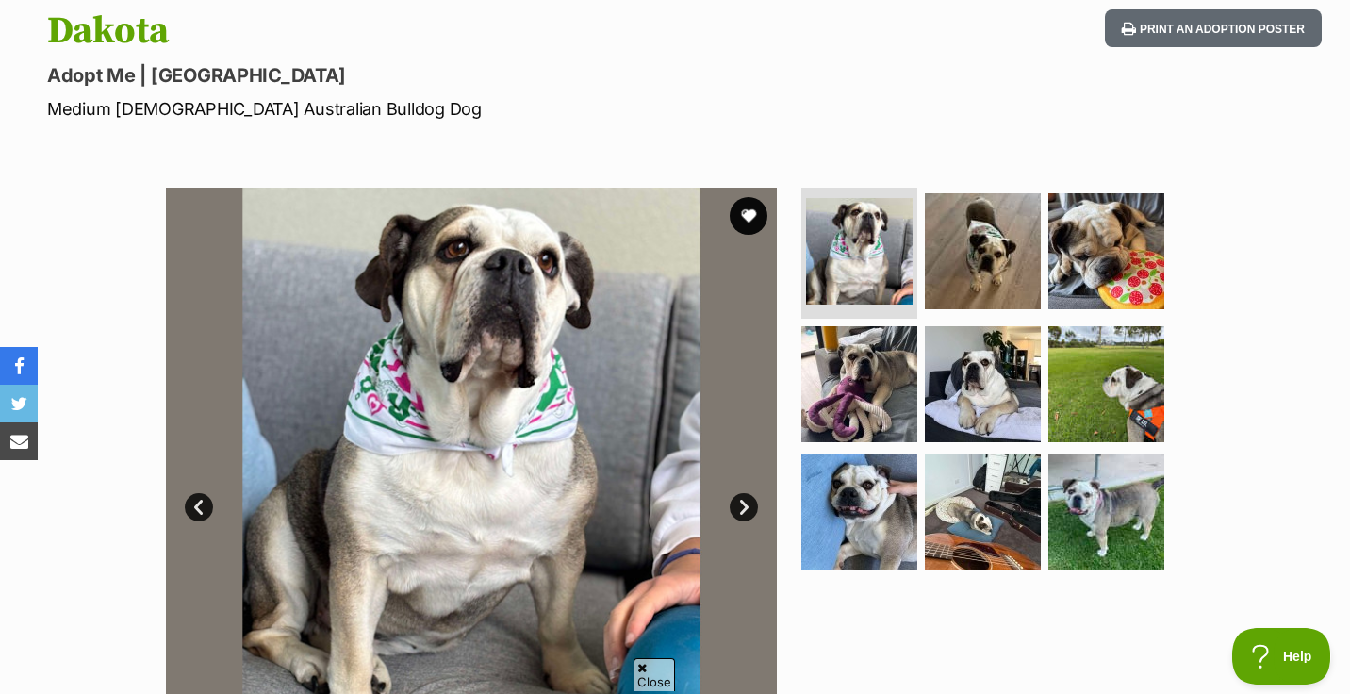
click at [746, 507] on link "Next" at bounding box center [744, 507] width 28 height 28
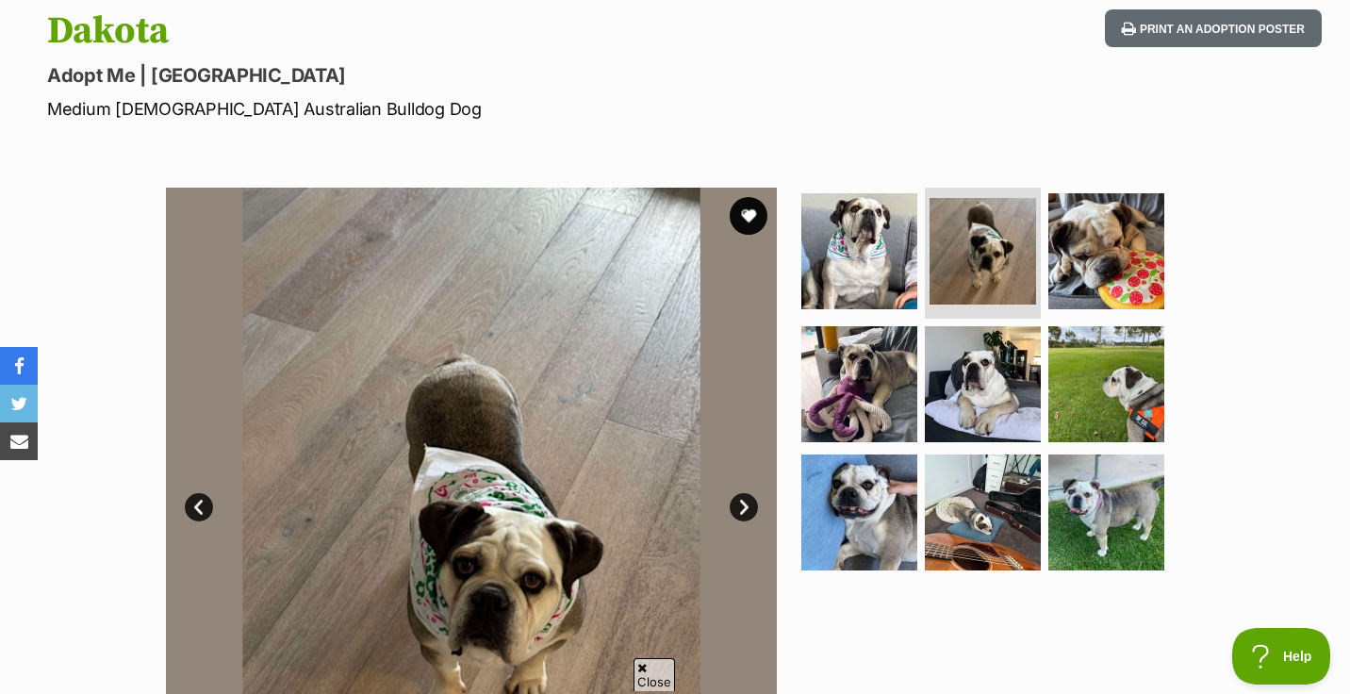
click at [746, 507] on link "Next" at bounding box center [744, 507] width 28 height 28
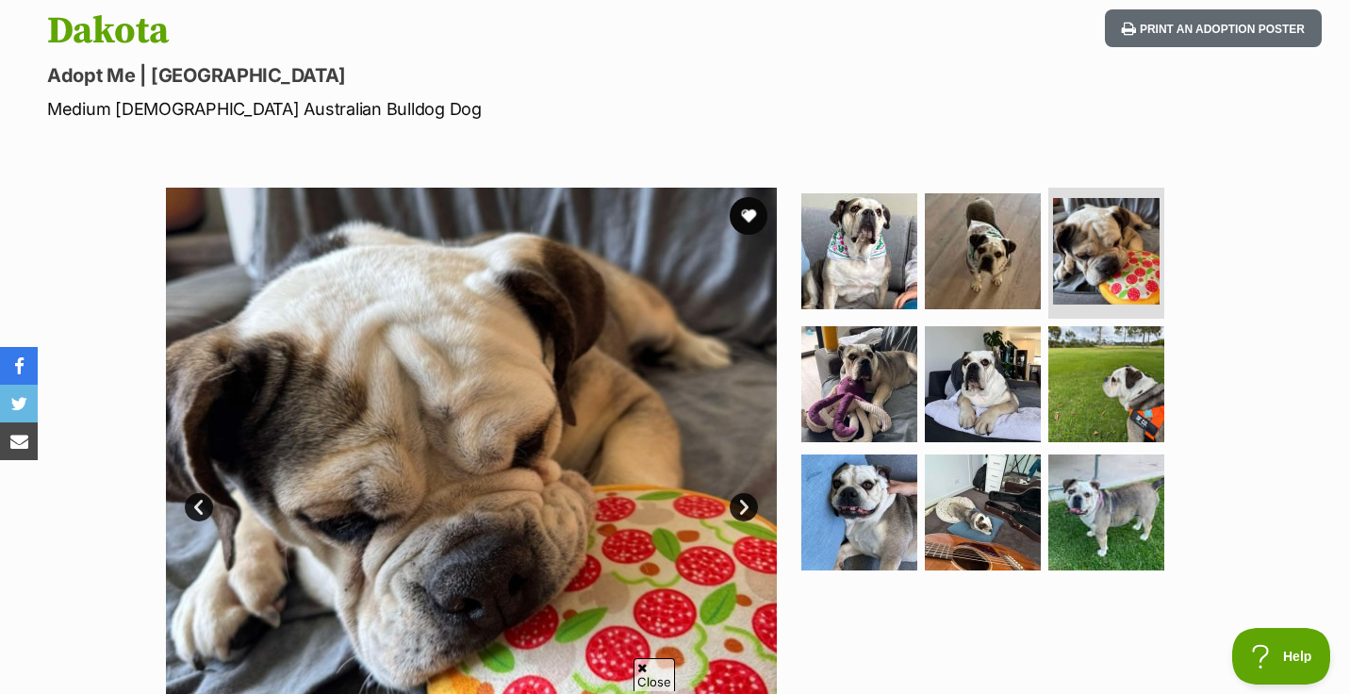
click at [746, 507] on link "Next" at bounding box center [744, 507] width 28 height 28
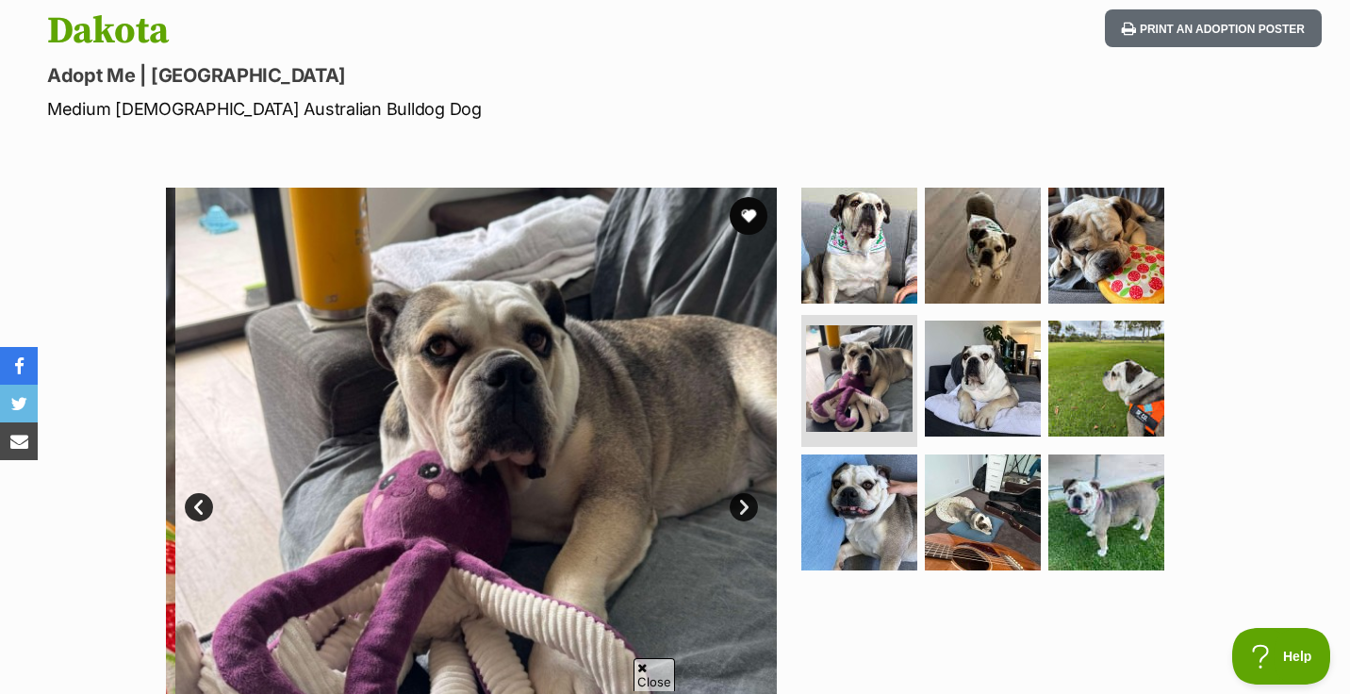
click at [746, 507] on link "Next" at bounding box center [744, 507] width 28 height 28
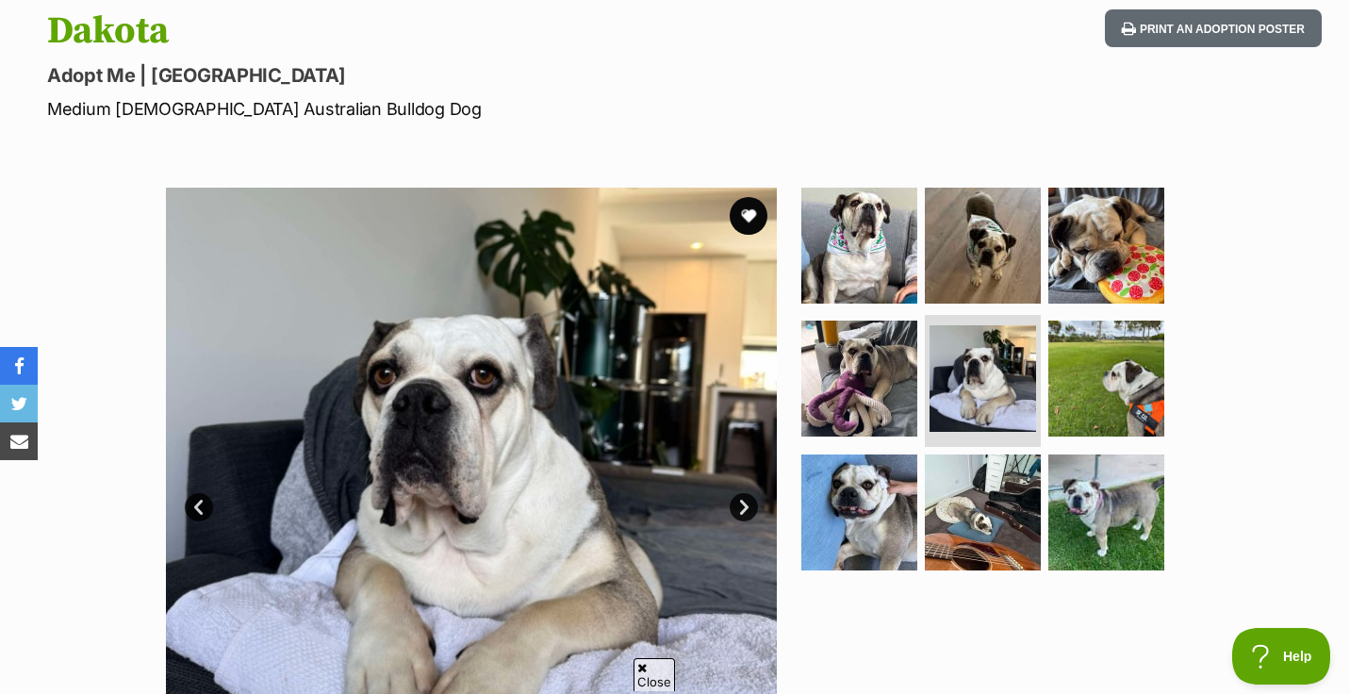
click at [746, 507] on link "Next" at bounding box center [744, 507] width 28 height 28
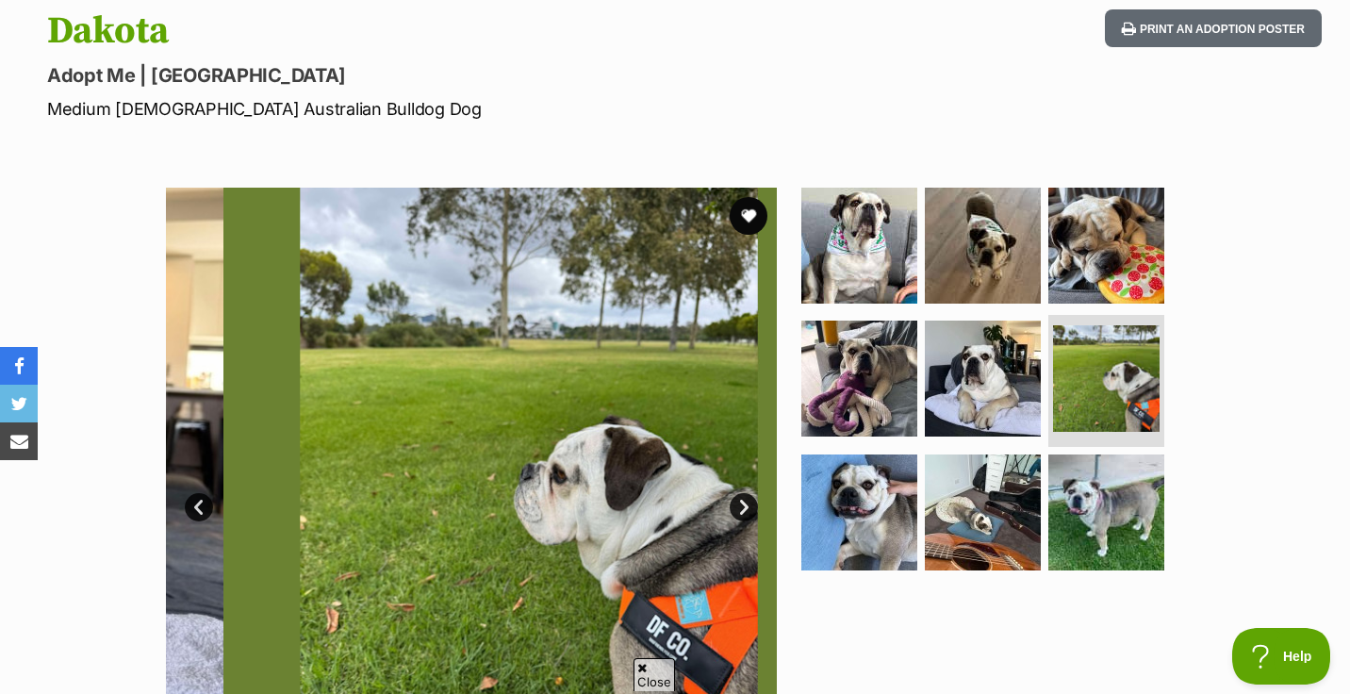
click at [746, 507] on link "Next" at bounding box center [744, 507] width 28 height 28
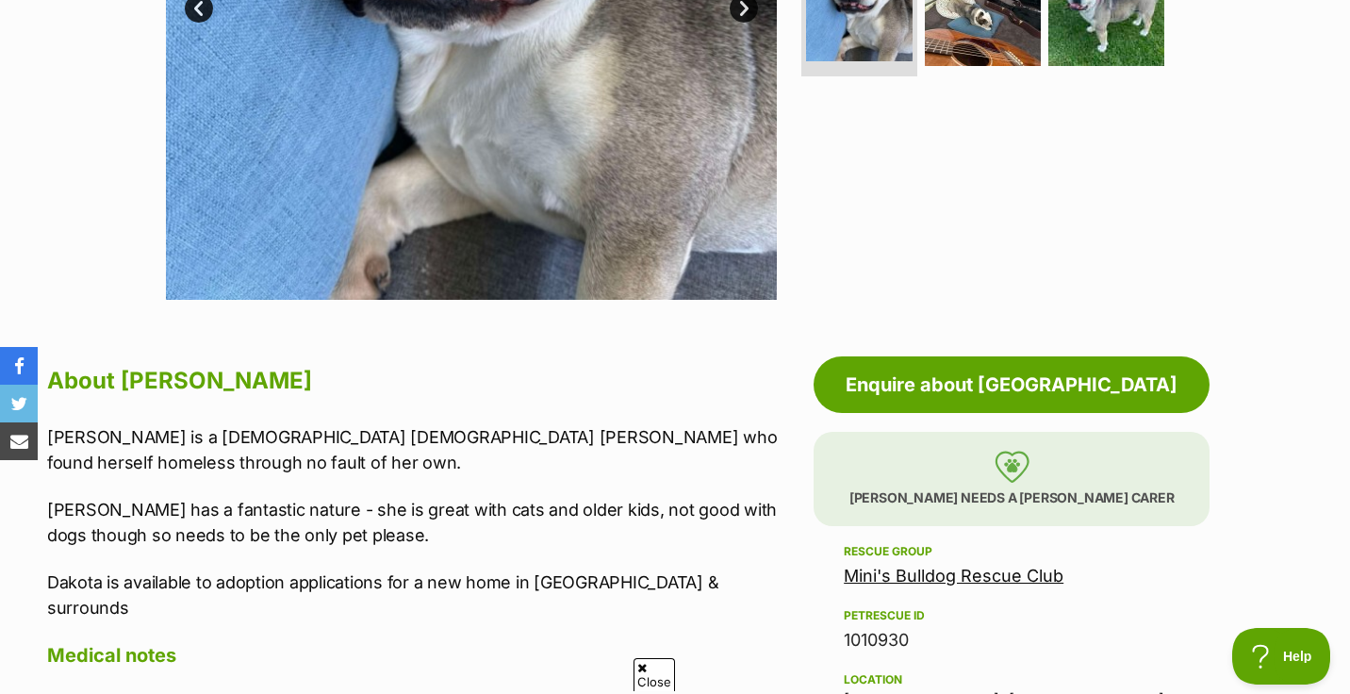
scroll to position [712, 0]
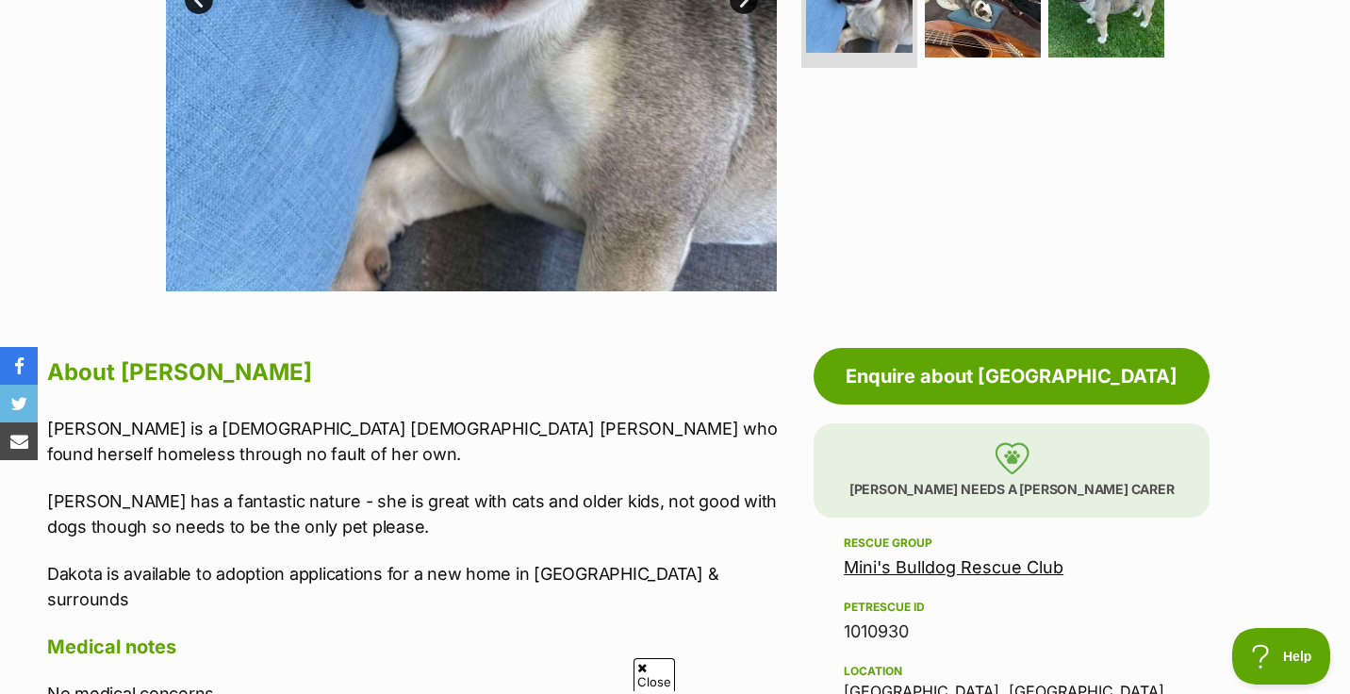
click at [857, 571] on link "Mini's Bulldog Rescue Club" at bounding box center [954, 567] width 220 height 20
